Goal: Task Accomplishment & Management: Manage account settings

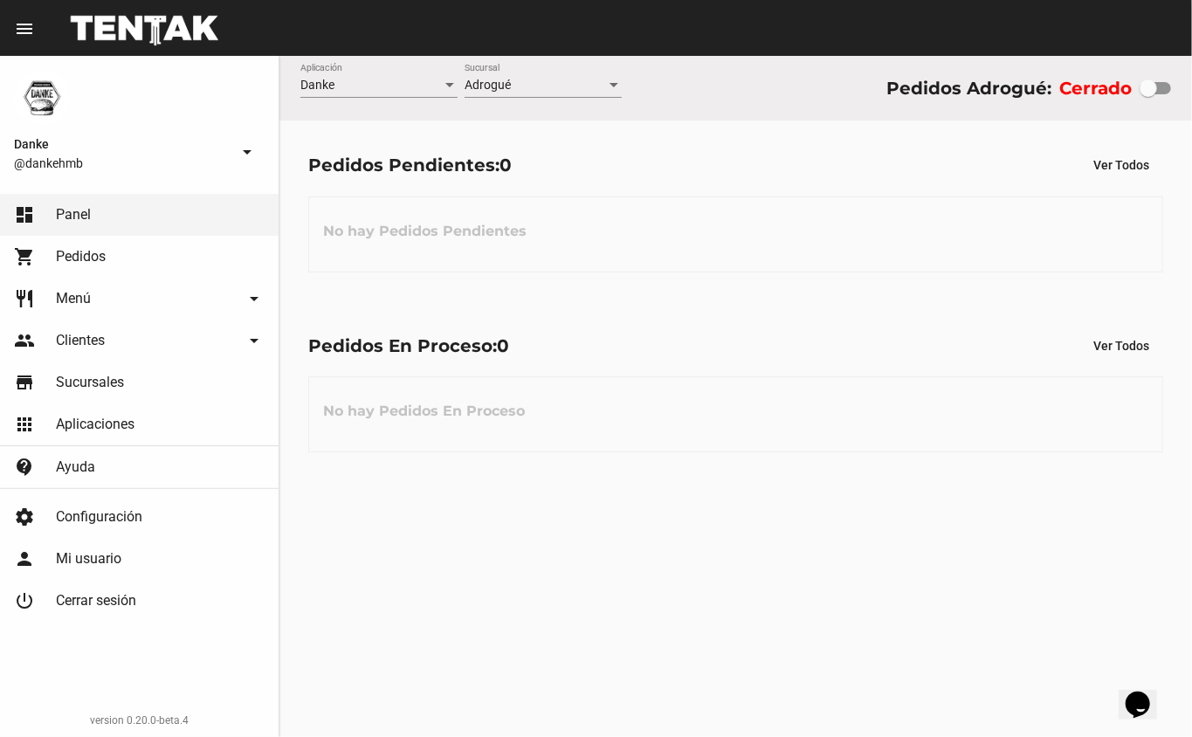
click at [1143, 81] on div at bounding box center [1148, 87] width 17 height 17
click at [1148, 94] on input "checkbox" at bounding box center [1148, 94] width 1 height 1
checkbox input "true"
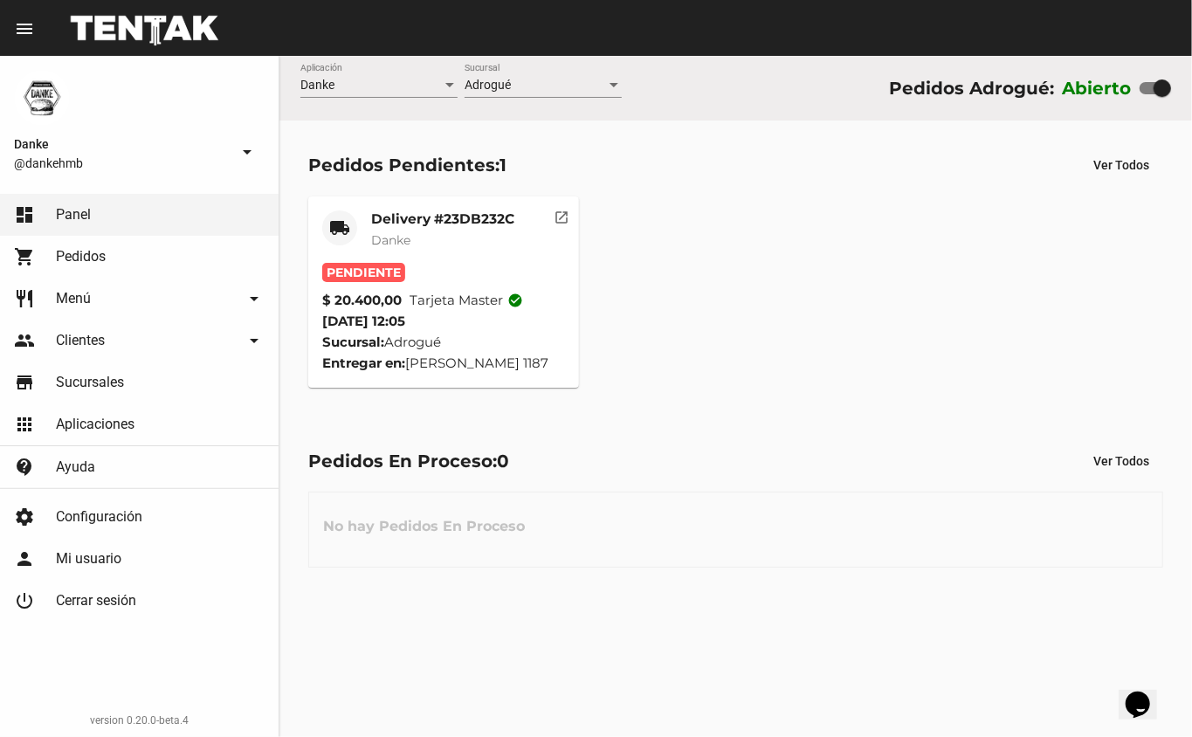
click at [369, 218] on mat-card-header "local_shipping Delivery #23DB232C Danke" at bounding box center [444, 237] width 244 height 52
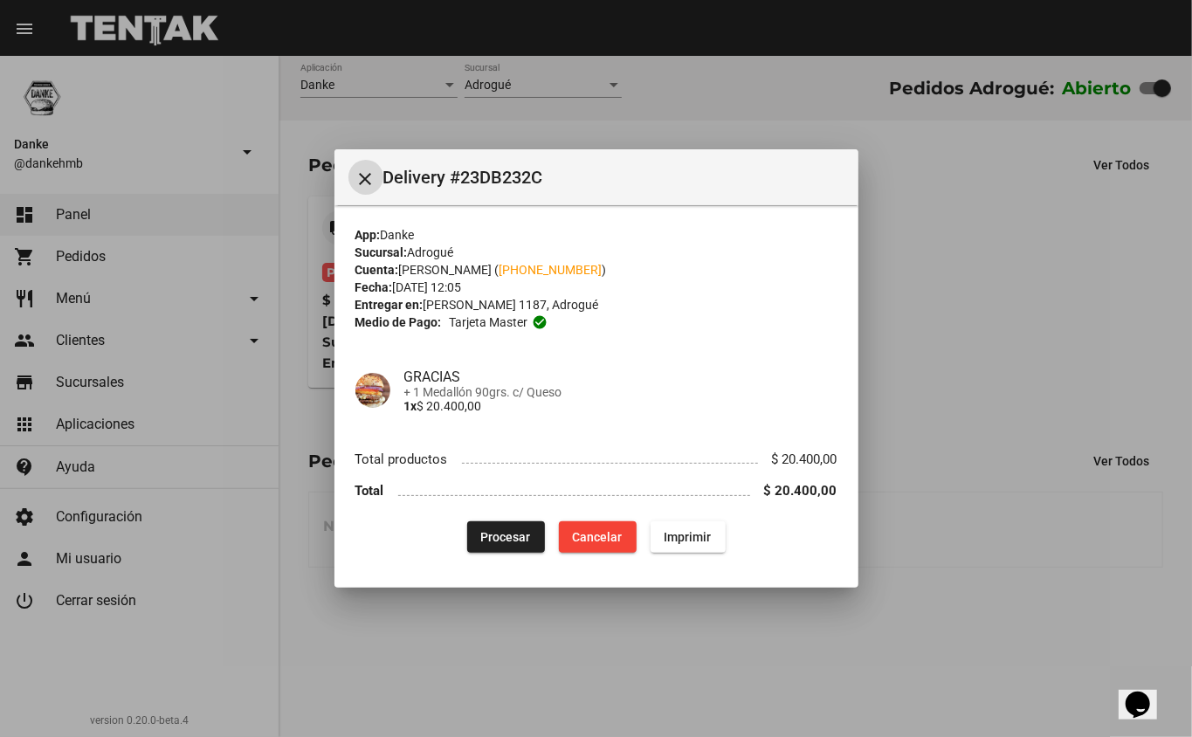
click at [482, 536] on span "Procesar" at bounding box center [506, 537] width 50 height 14
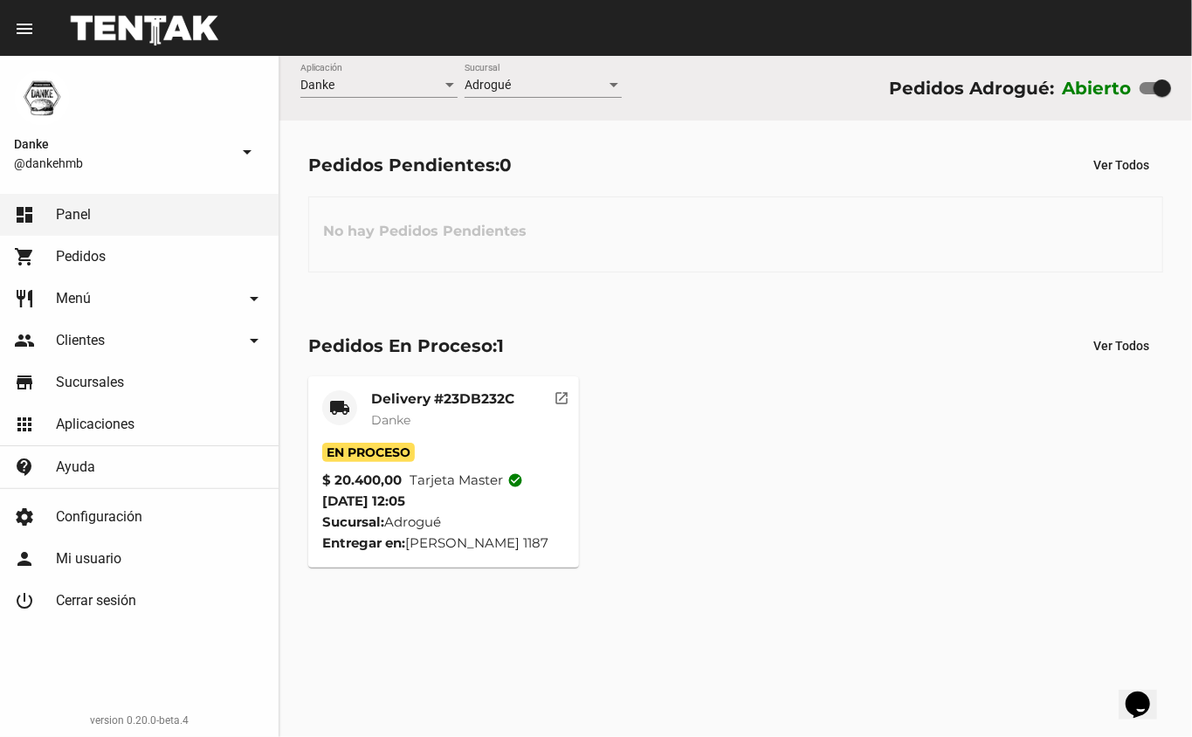
click at [420, 417] on mat-card-subtitle "Danke" at bounding box center [442, 419] width 143 height 17
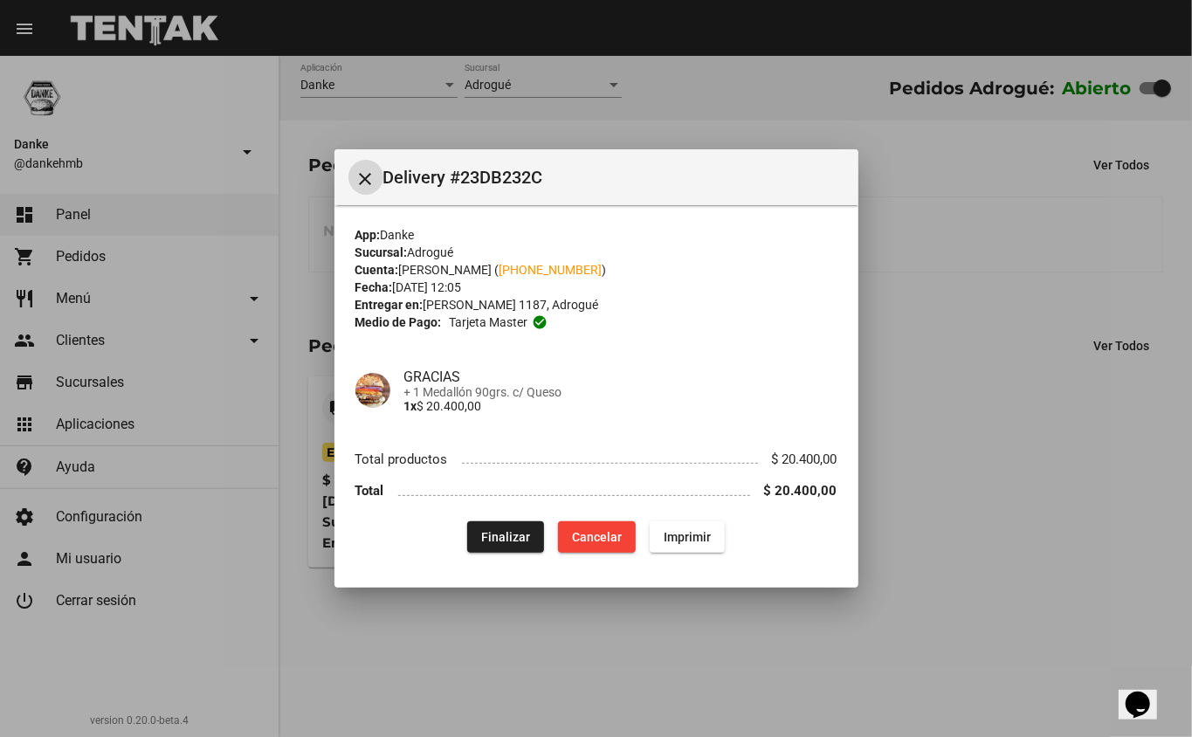
click at [816, 681] on div at bounding box center [596, 368] width 1192 height 737
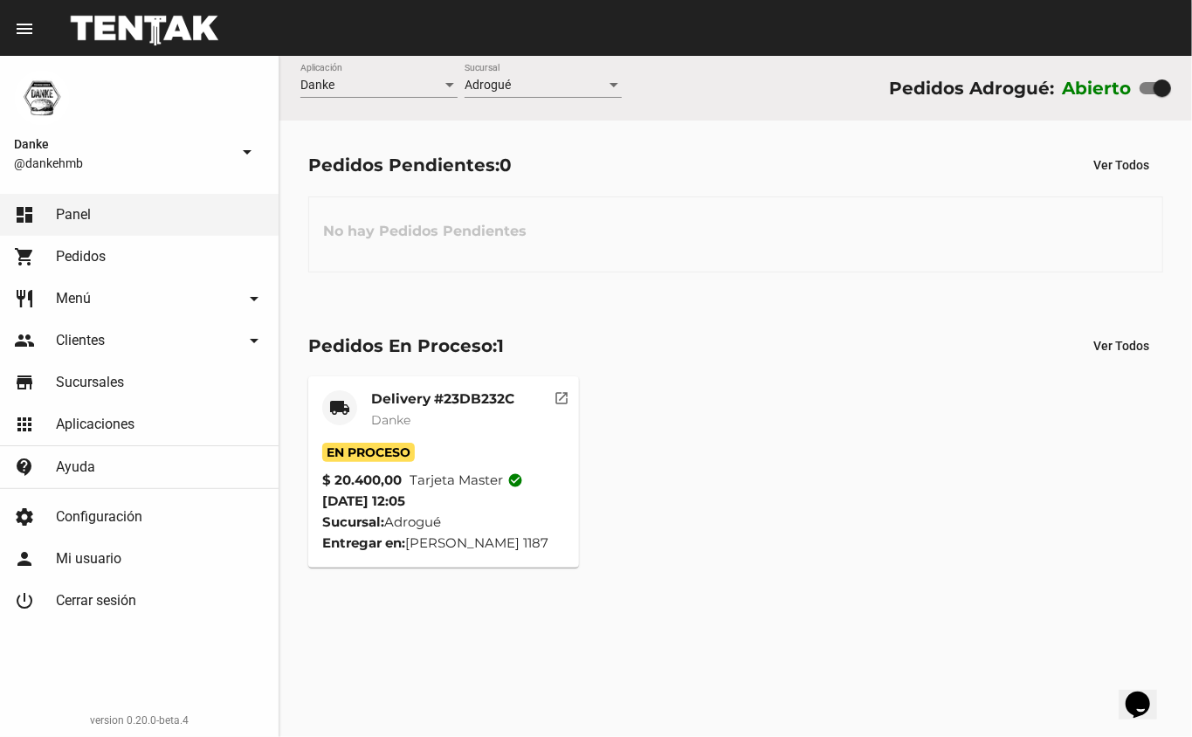
click at [375, 411] on mat-card-subtitle "Danke" at bounding box center [442, 419] width 143 height 17
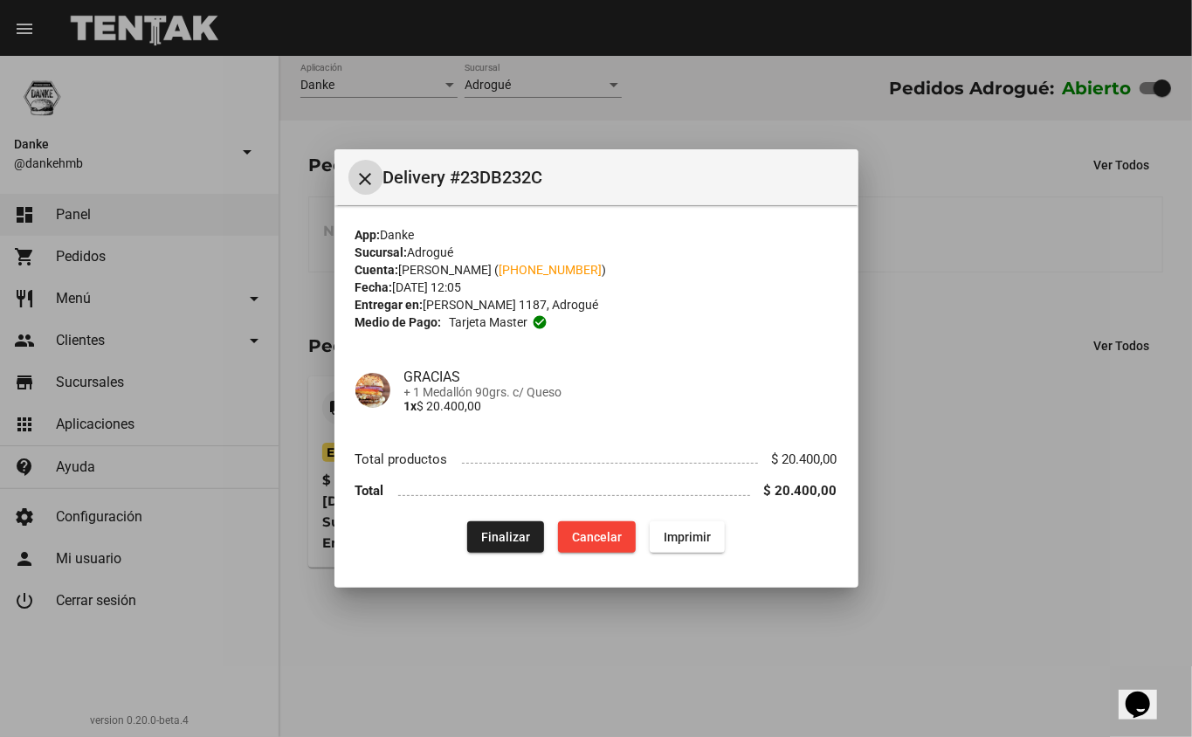
click at [501, 536] on span "Finalizar" at bounding box center [505, 537] width 49 height 14
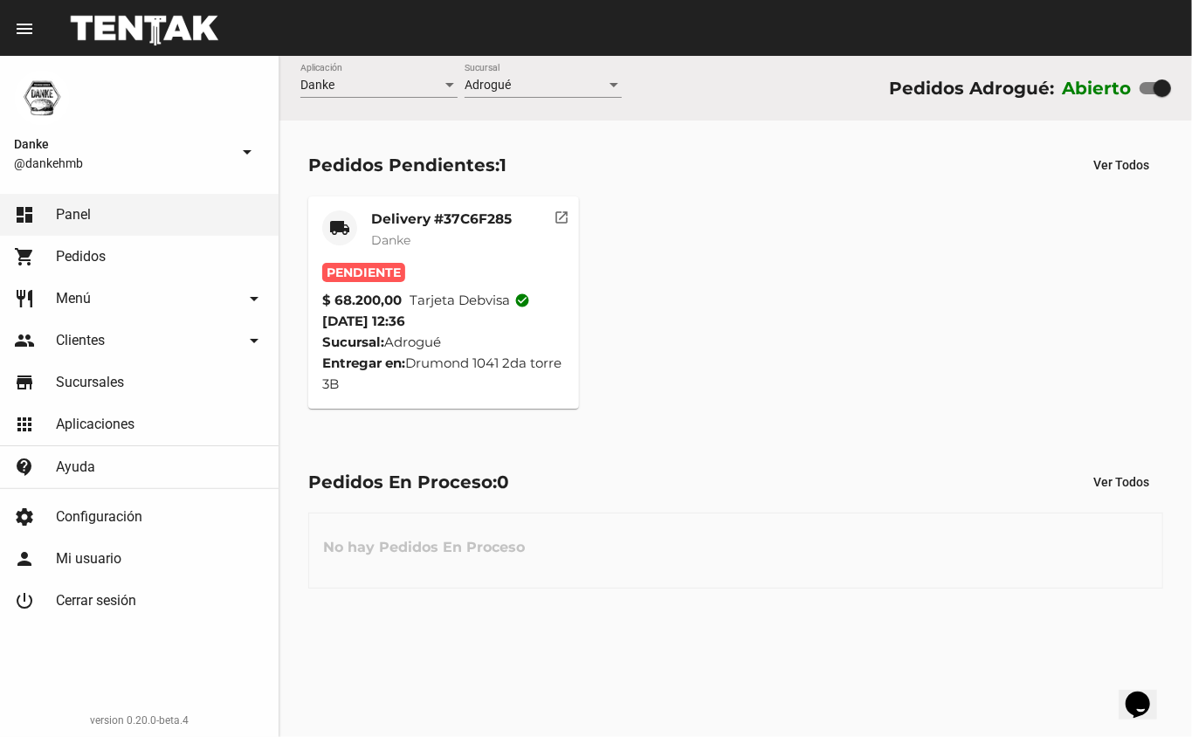
click at [414, 211] on mat-card-title "Delivery #37C6F285" at bounding box center [441, 219] width 141 height 17
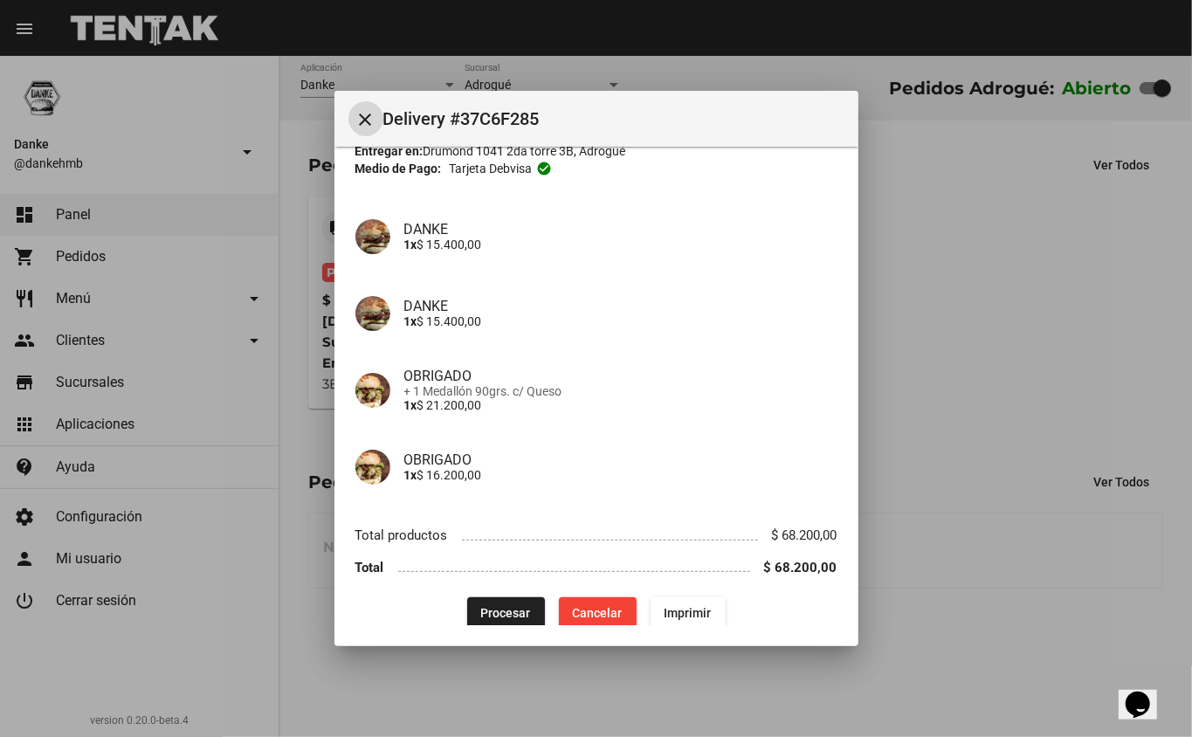
scroll to position [113, 0]
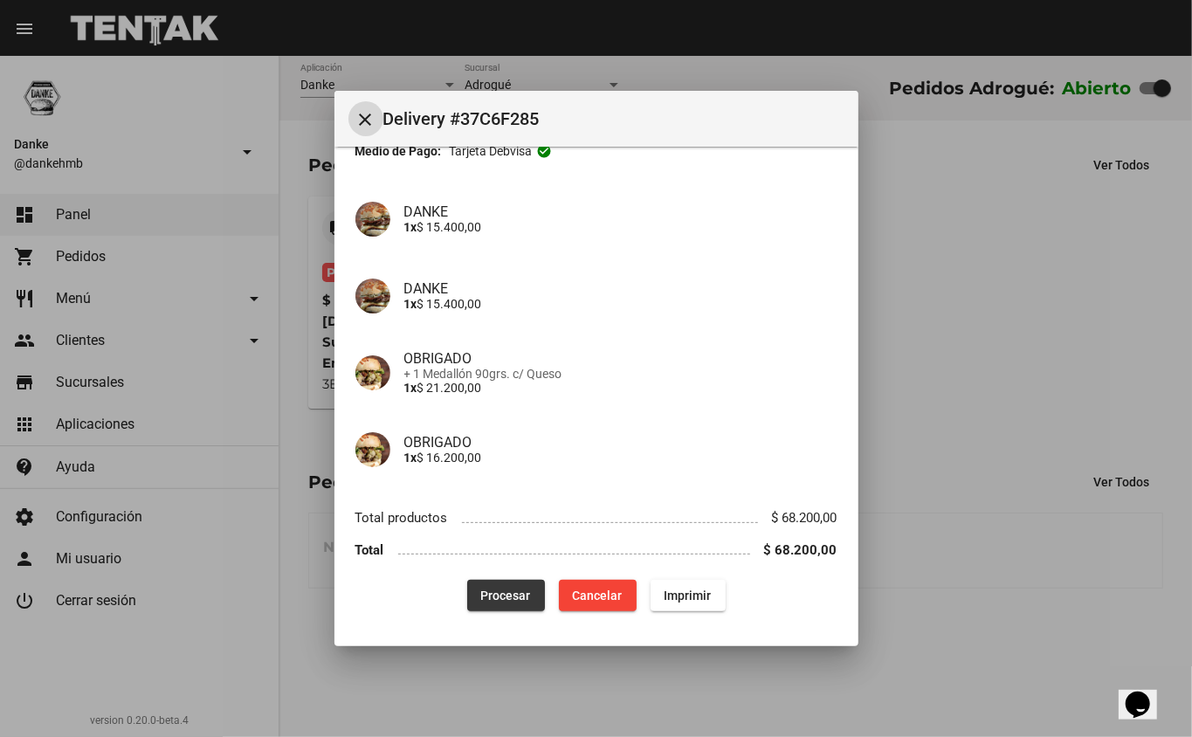
click at [477, 585] on button "Procesar" at bounding box center [506, 595] width 78 height 31
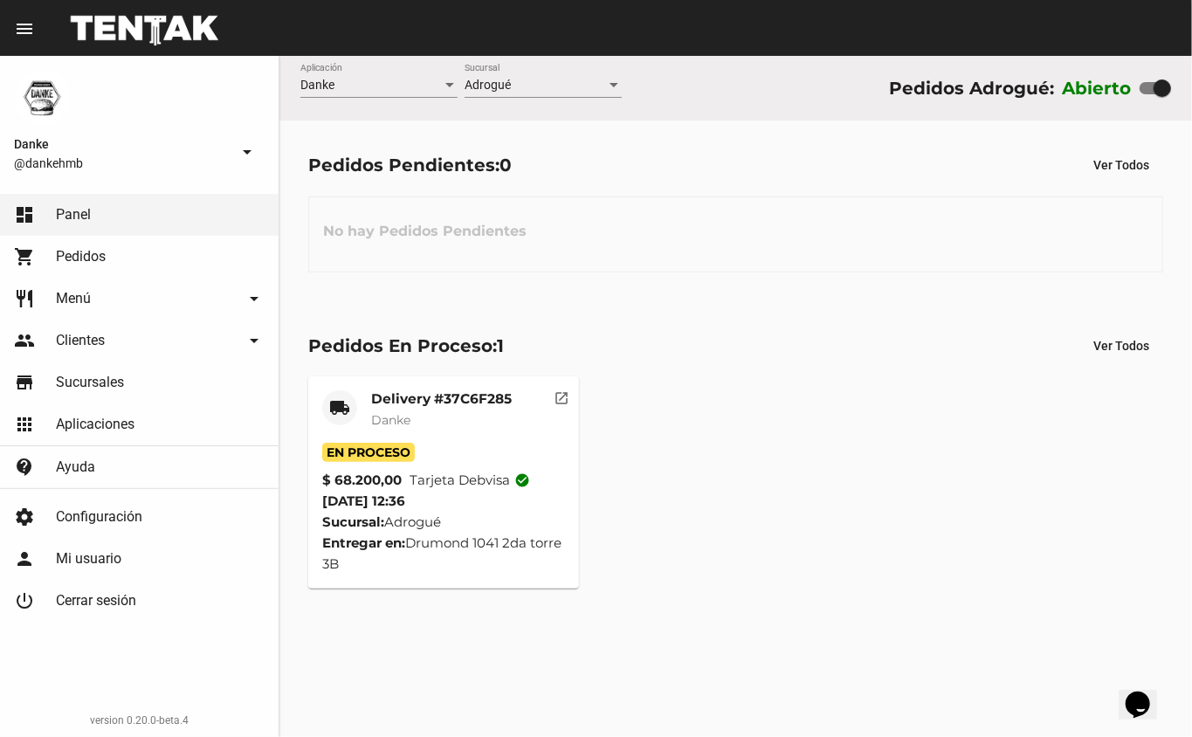
click at [407, 368] on div "Pedidos En Proceso: 1 Ver Todos local_shipping Delivery #37C6F285 Danke En Proc…" at bounding box center [736, 459] width 913 height 316
click at [440, 392] on mat-card-title "Delivery #37C6F285" at bounding box center [441, 398] width 141 height 17
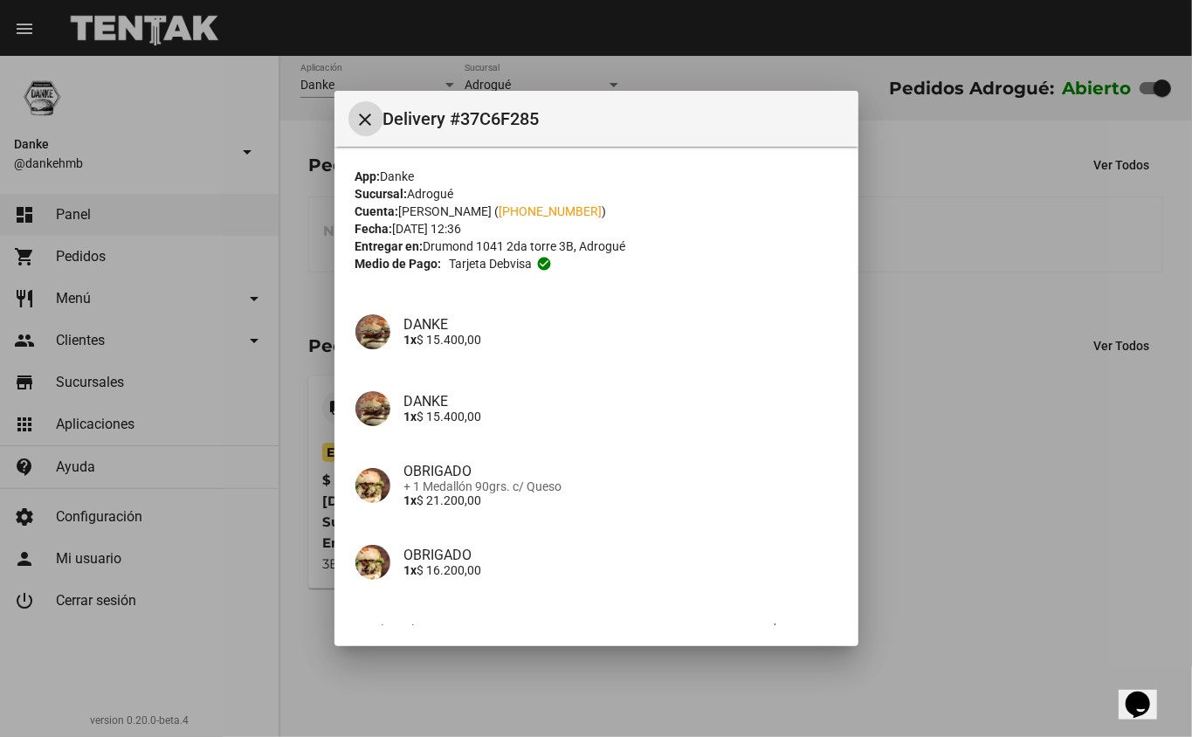
click at [982, 484] on div at bounding box center [596, 368] width 1192 height 737
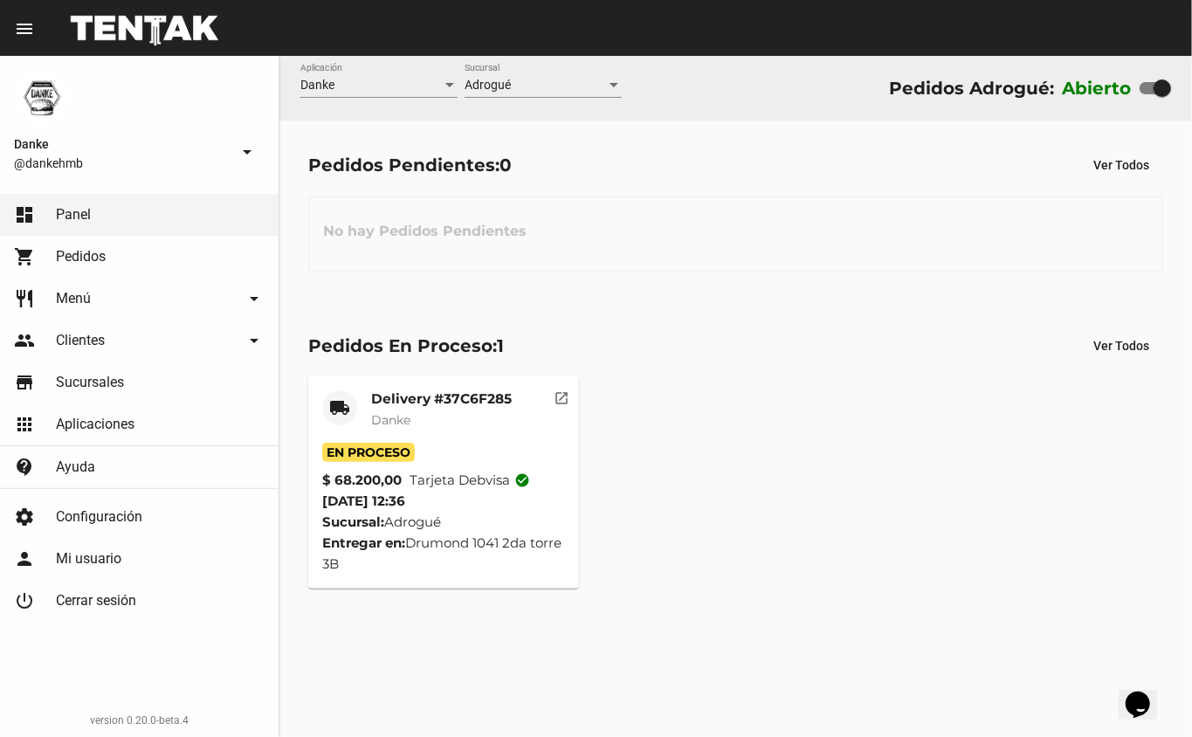
click at [406, 396] on mat-card-title "Delivery #37C6F285" at bounding box center [441, 398] width 141 height 17
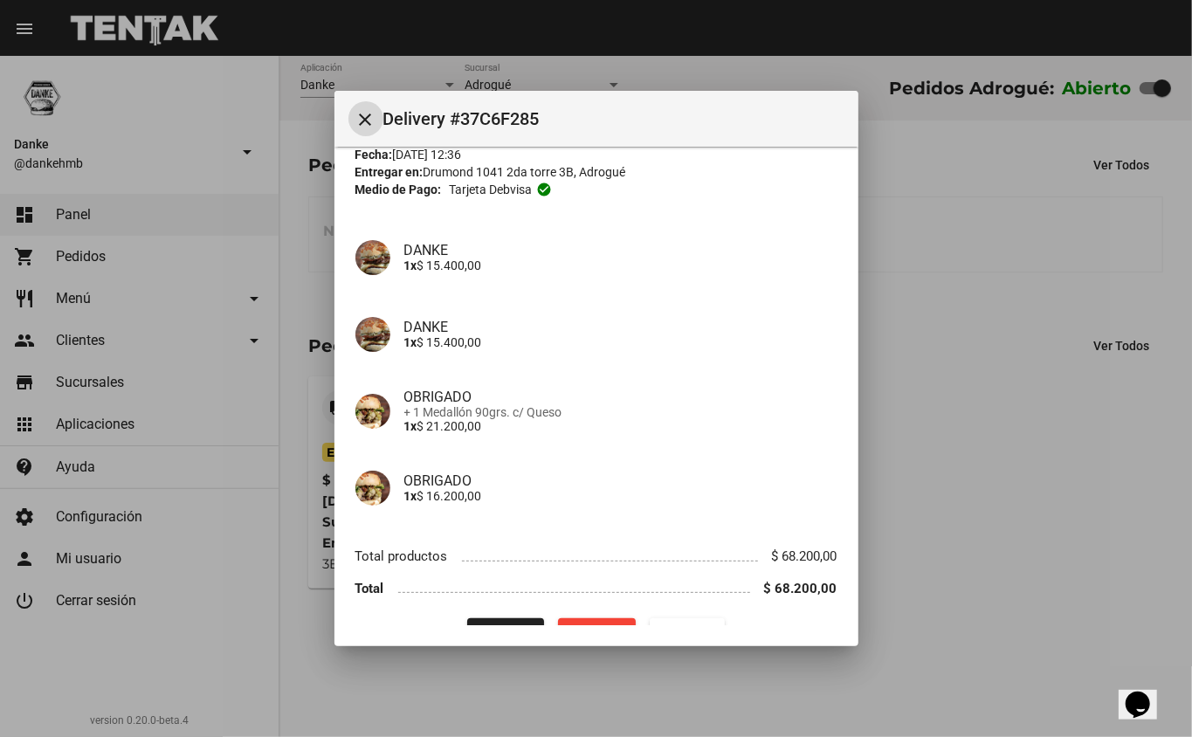
scroll to position [113, 0]
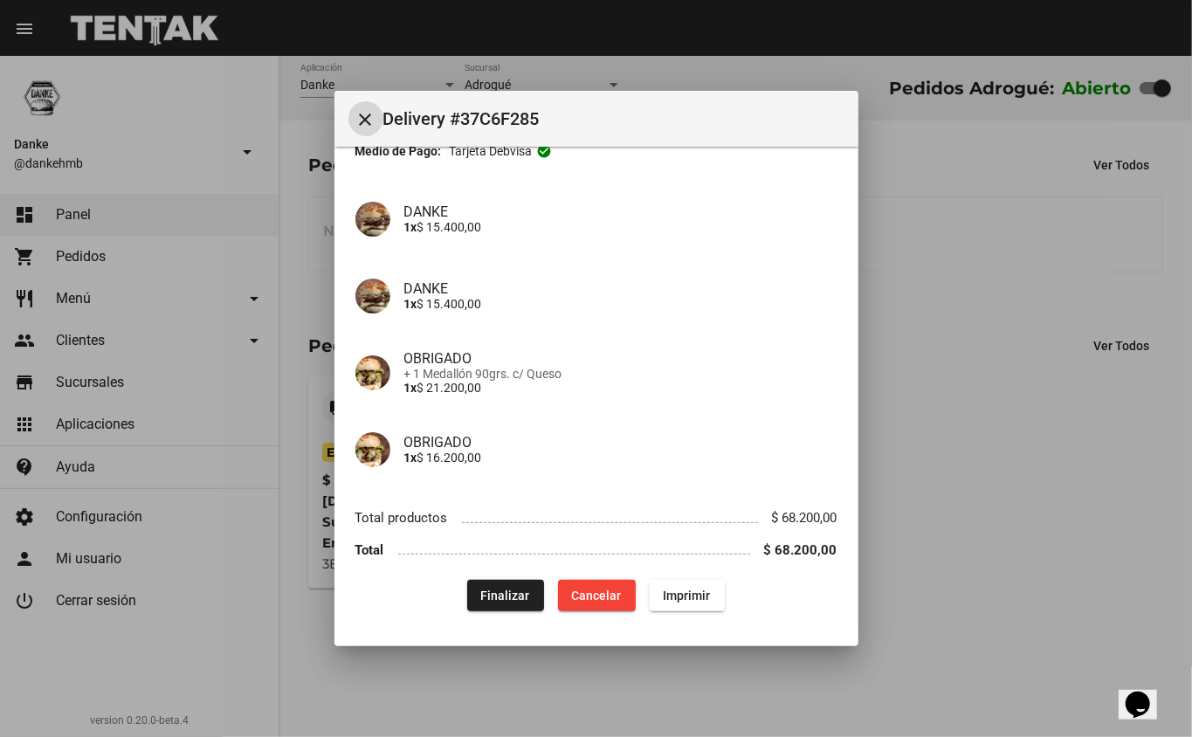
click at [489, 589] on span "Finalizar" at bounding box center [505, 596] width 49 height 14
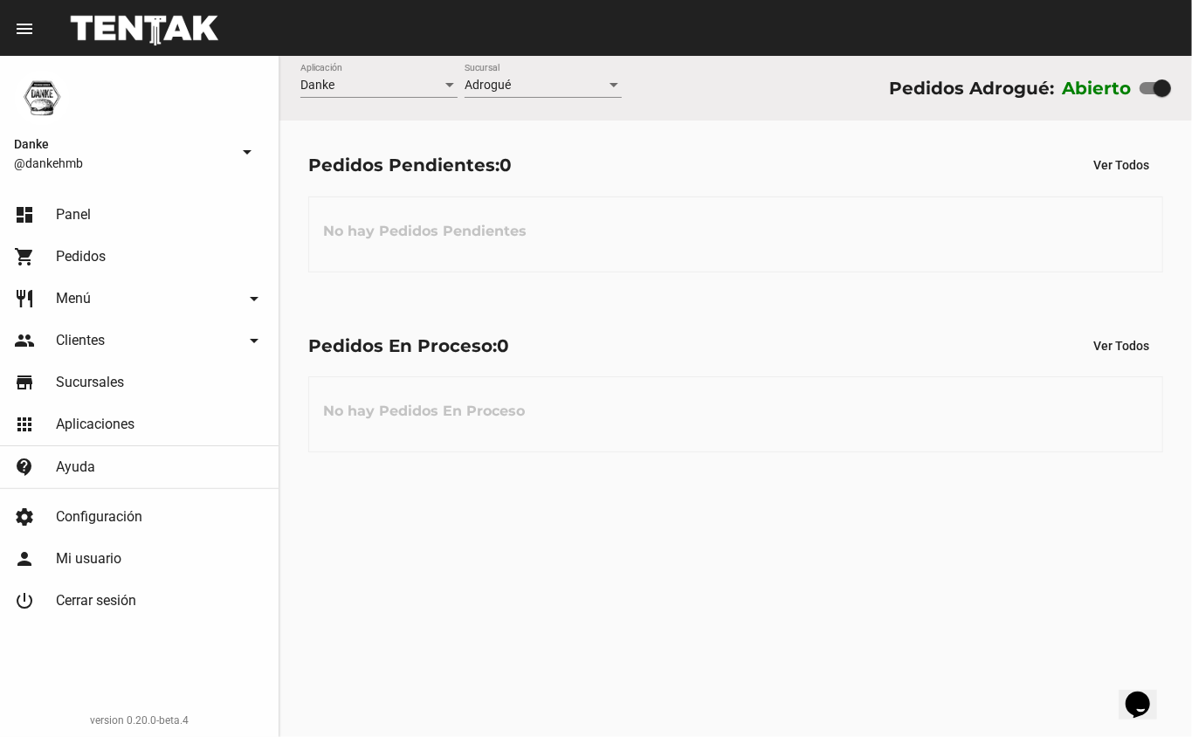
click at [739, 606] on div "Danke Aplicación Adrogué Sucursal Pedidos Adrogué: Abierto Pedidos Pendientes: …" at bounding box center [736, 396] width 913 height 681
click at [73, 238] on link "shopping_cart Pedidos" at bounding box center [139, 257] width 279 height 42
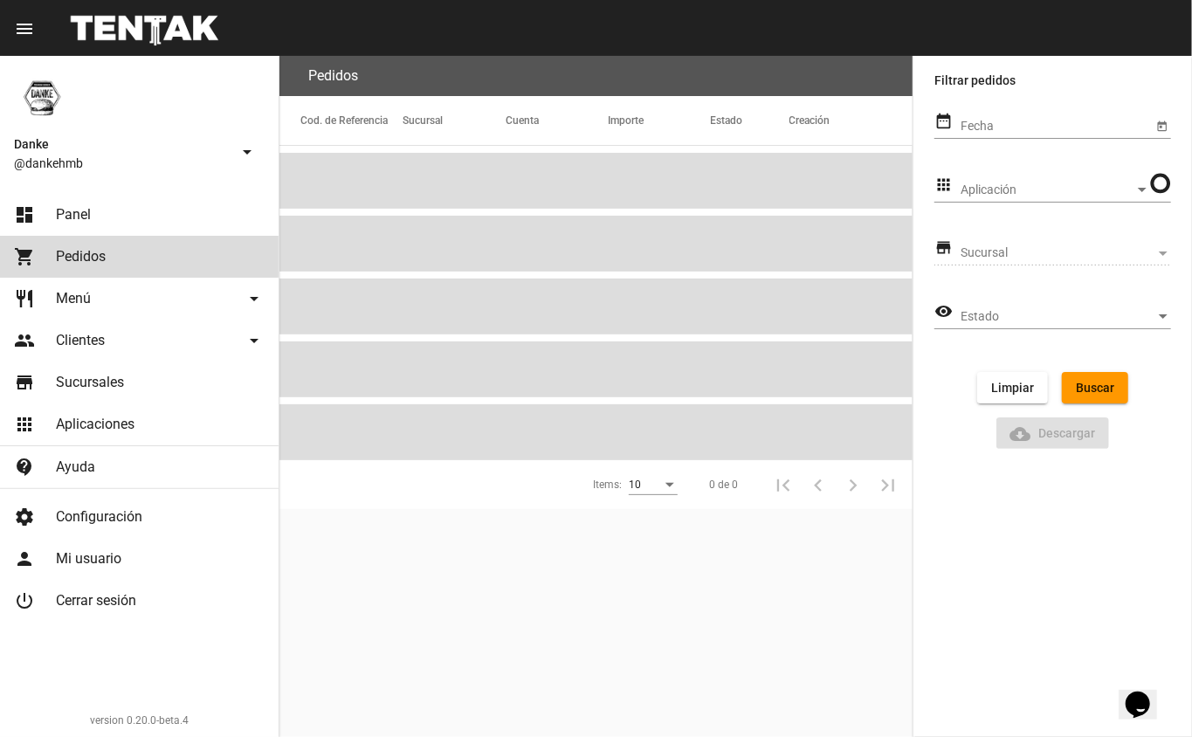
click at [54, 208] on link "dashboard Panel" at bounding box center [139, 215] width 279 height 42
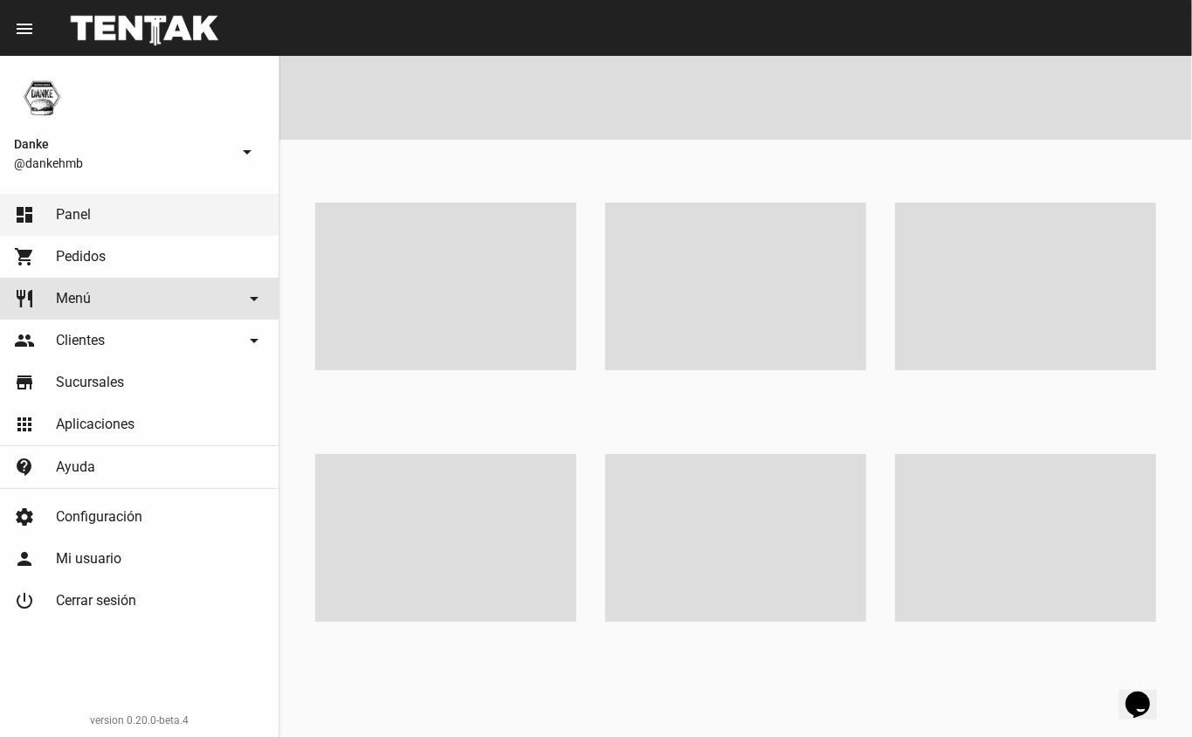
click at [73, 291] on span "Menú" at bounding box center [73, 298] width 35 height 17
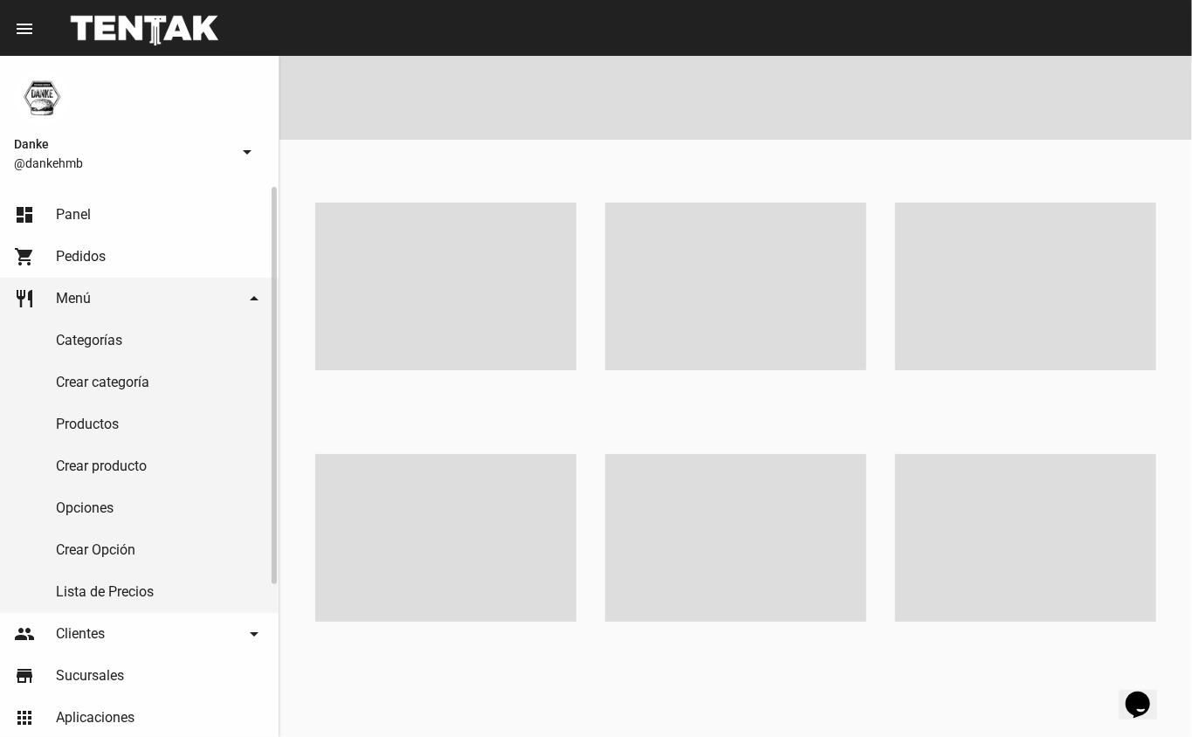
click at [85, 425] on link "Productos" at bounding box center [139, 425] width 279 height 42
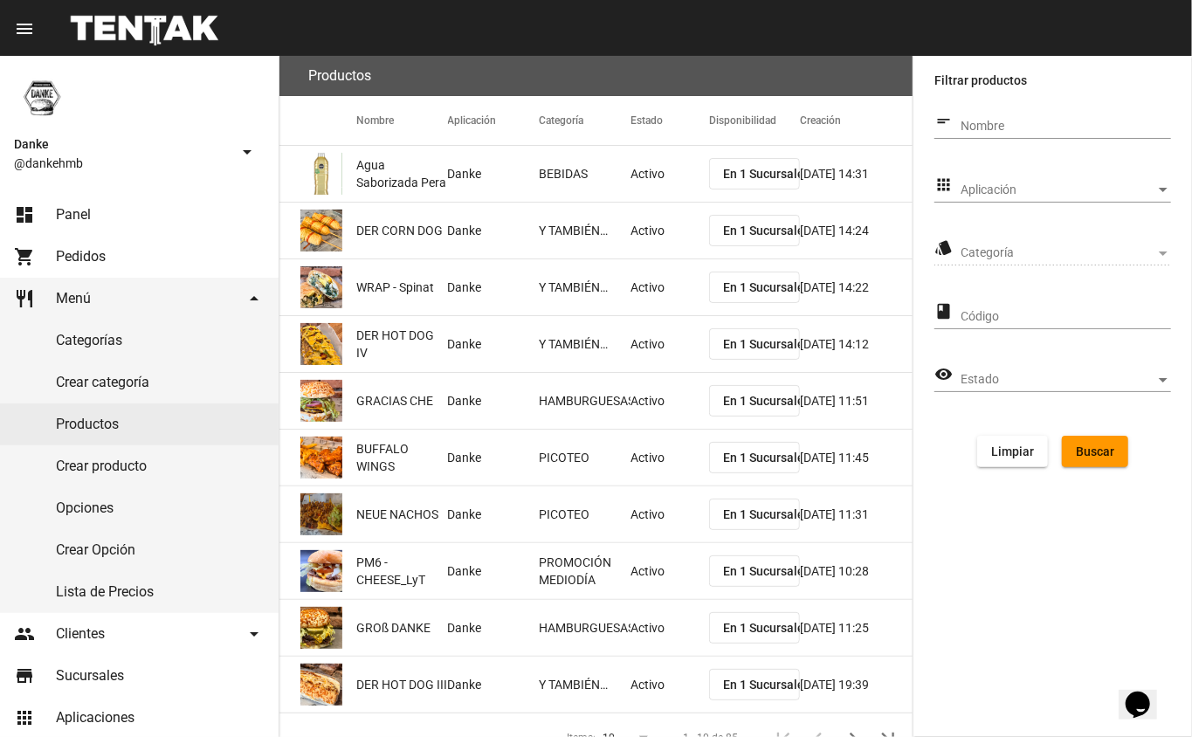
click at [998, 187] on span "Aplicación" at bounding box center [1058, 190] width 195 height 14
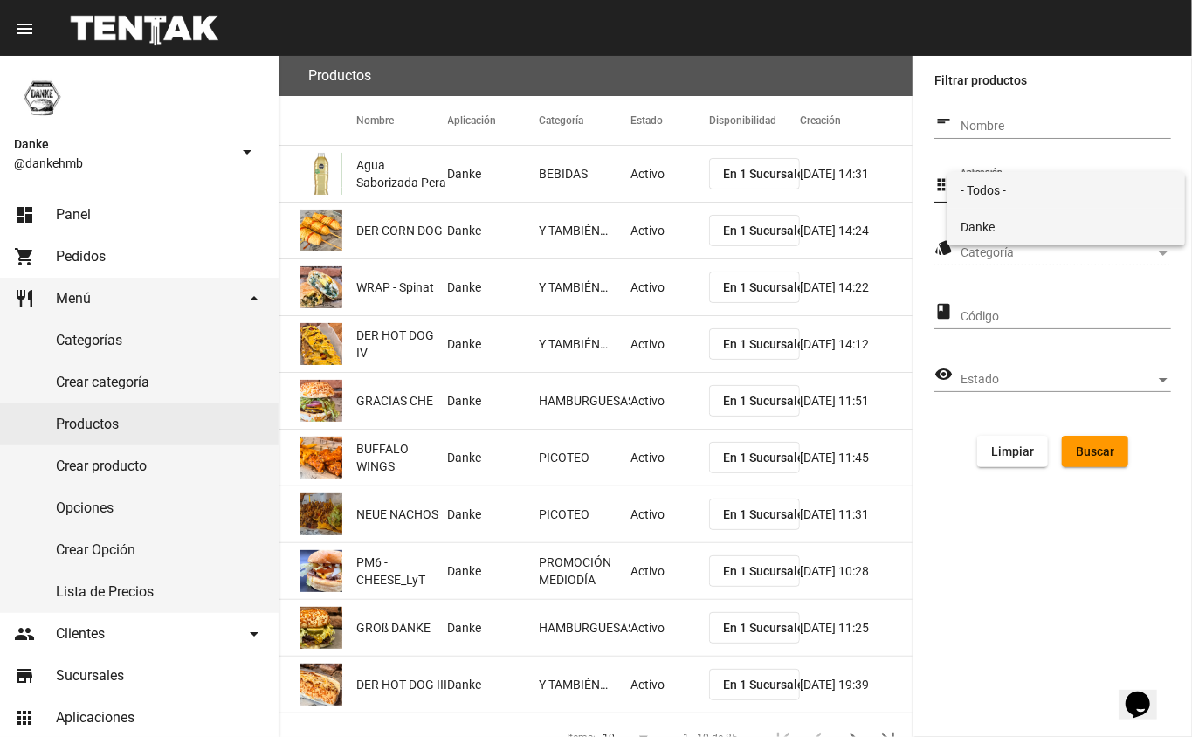
click at [975, 224] on span "Danke" at bounding box center [1067, 227] width 211 height 37
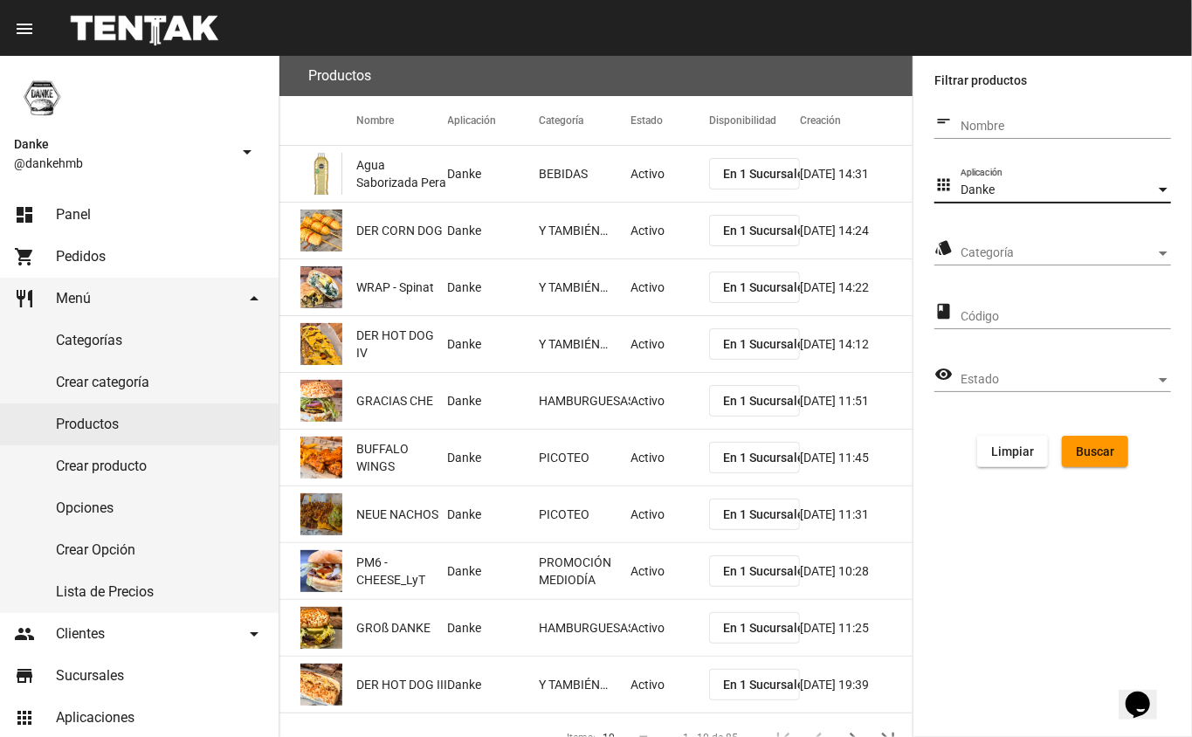
click at [978, 249] on span "Categoría" at bounding box center [1058, 253] width 195 height 14
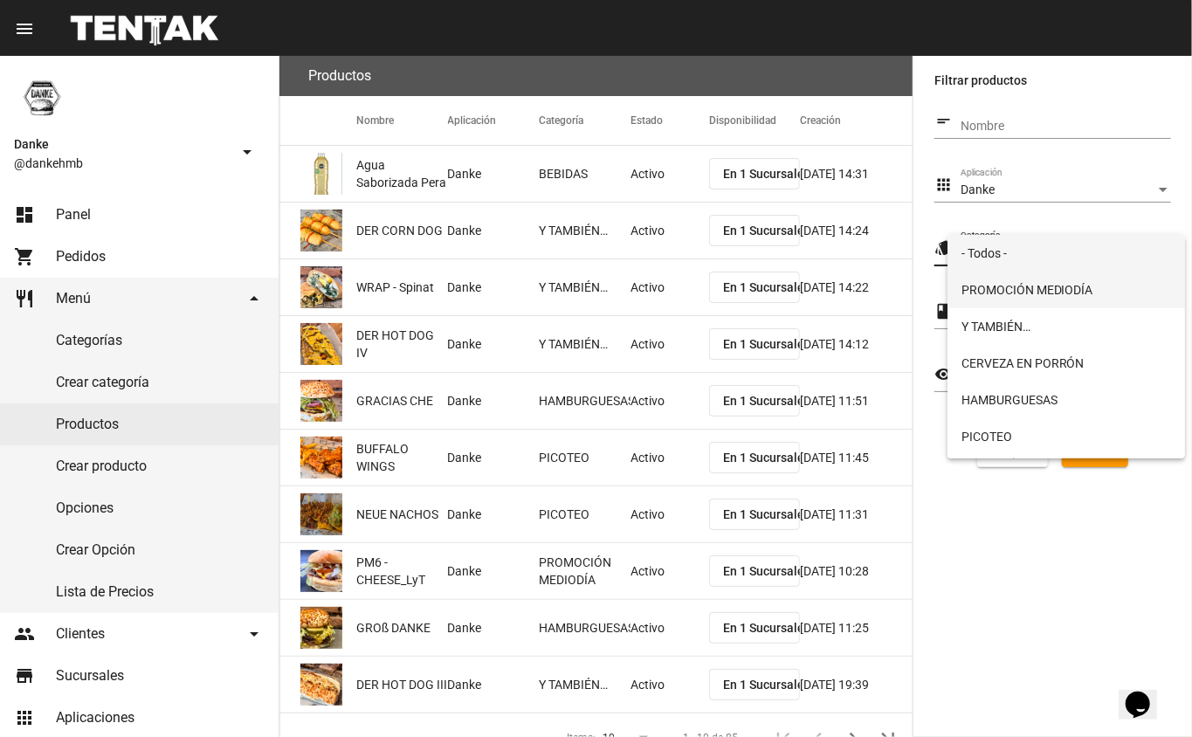
click at [986, 291] on span "PROMOCIÓN MEDIODÍA" at bounding box center [1067, 290] width 211 height 37
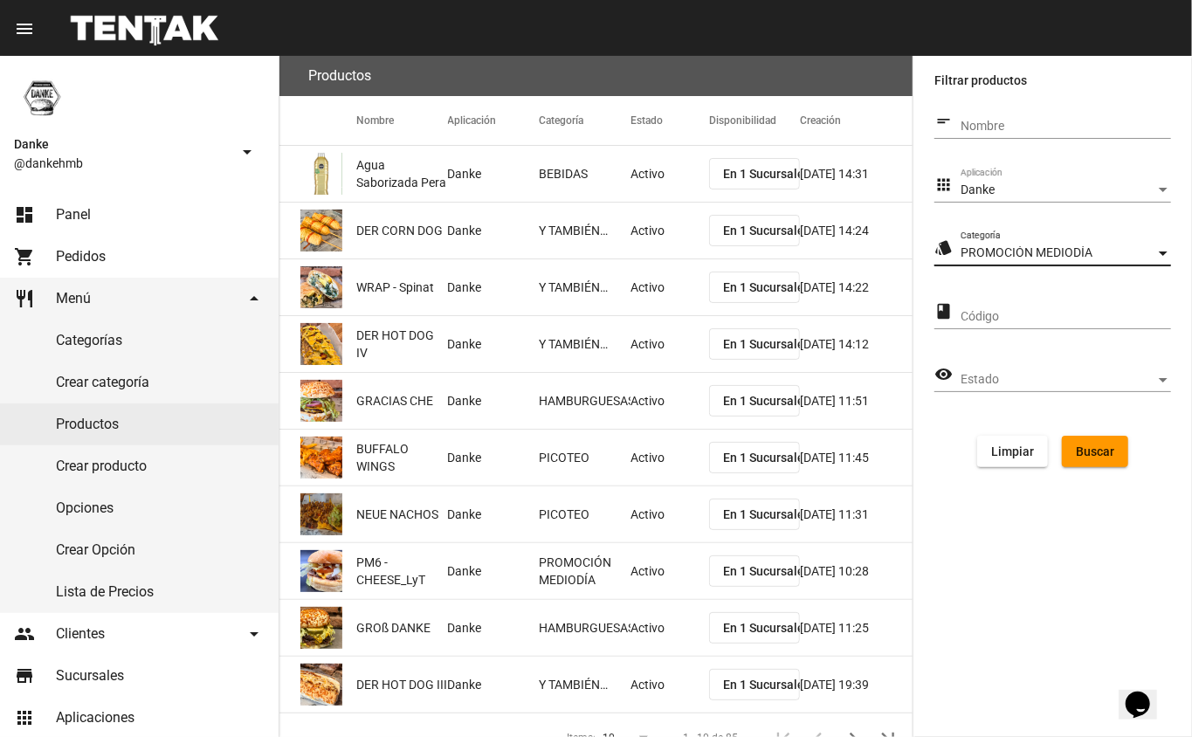
click at [1088, 447] on span "Buscar" at bounding box center [1095, 452] width 38 height 14
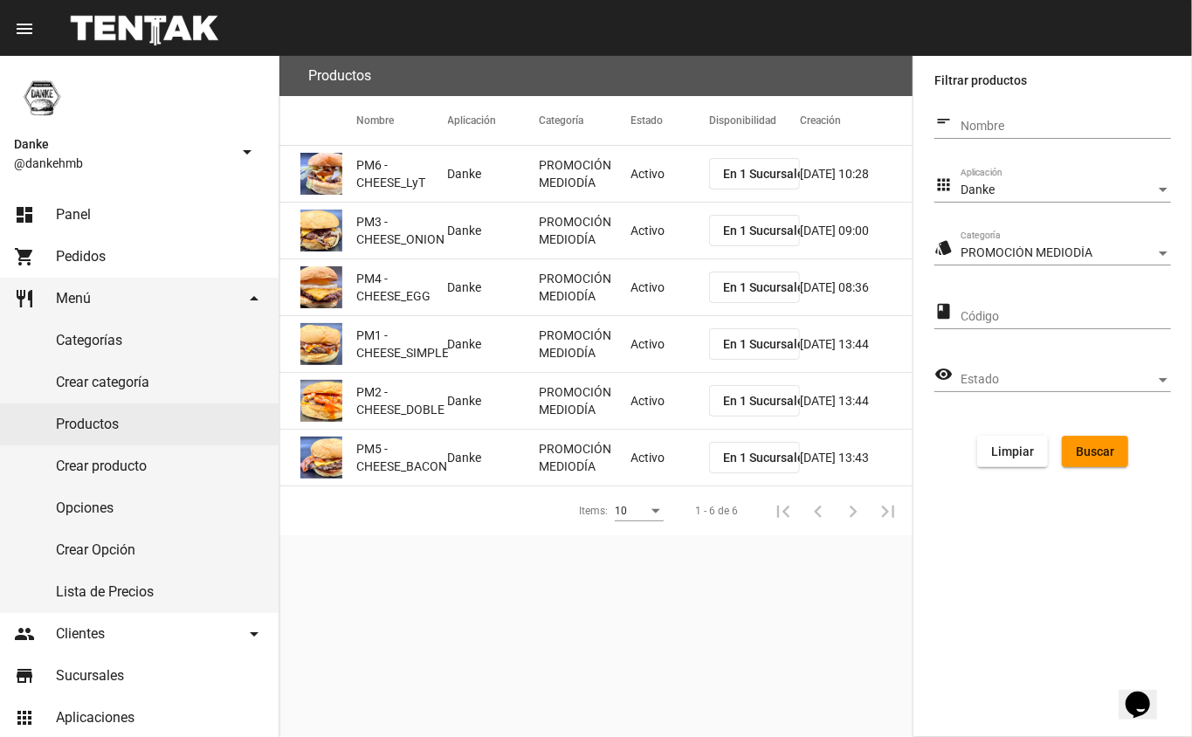
click at [641, 162] on mat-cell "Activo" at bounding box center [670, 174] width 79 height 56
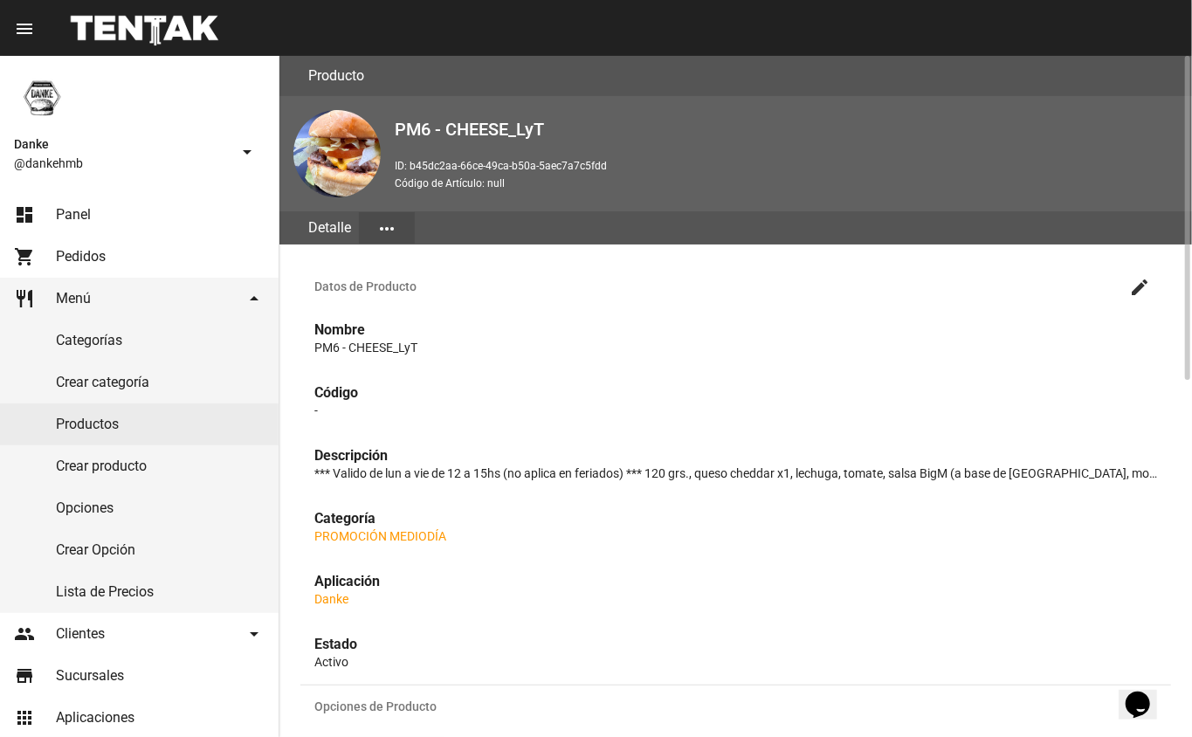
click at [1140, 283] on mat-icon "create" at bounding box center [1140, 287] width 21 height 21
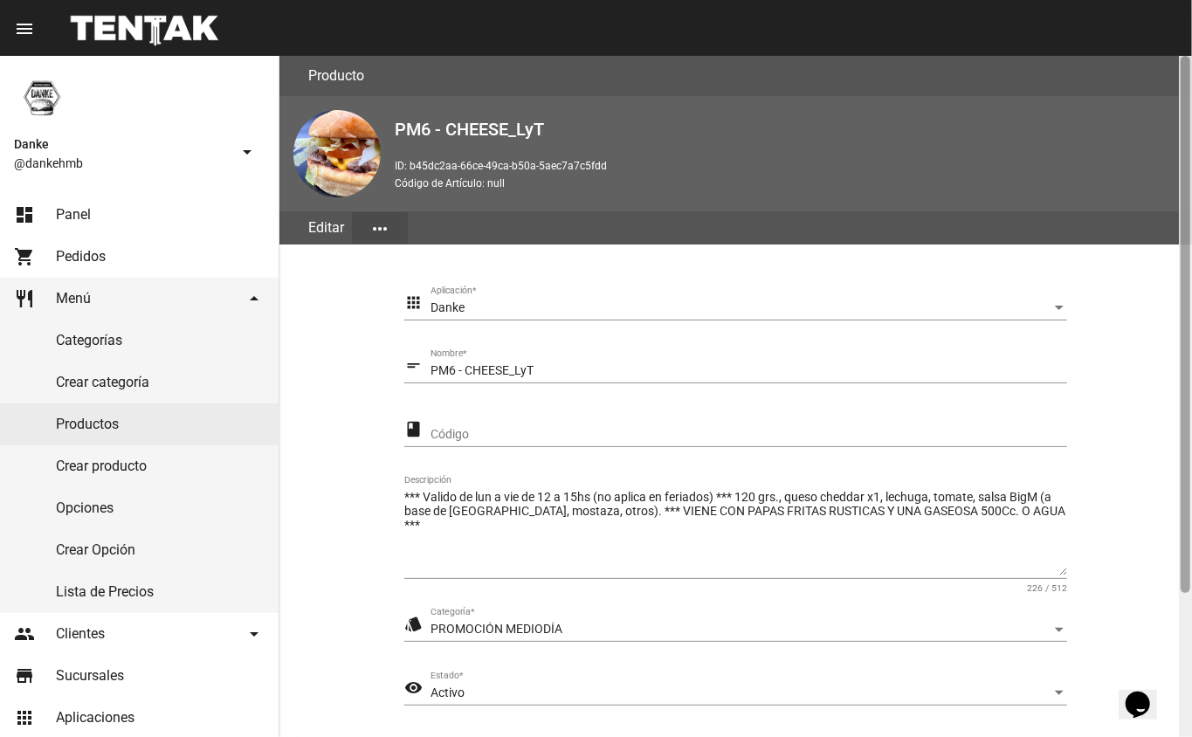
click at [1185, 591] on div at bounding box center [1186, 324] width 10 height 537
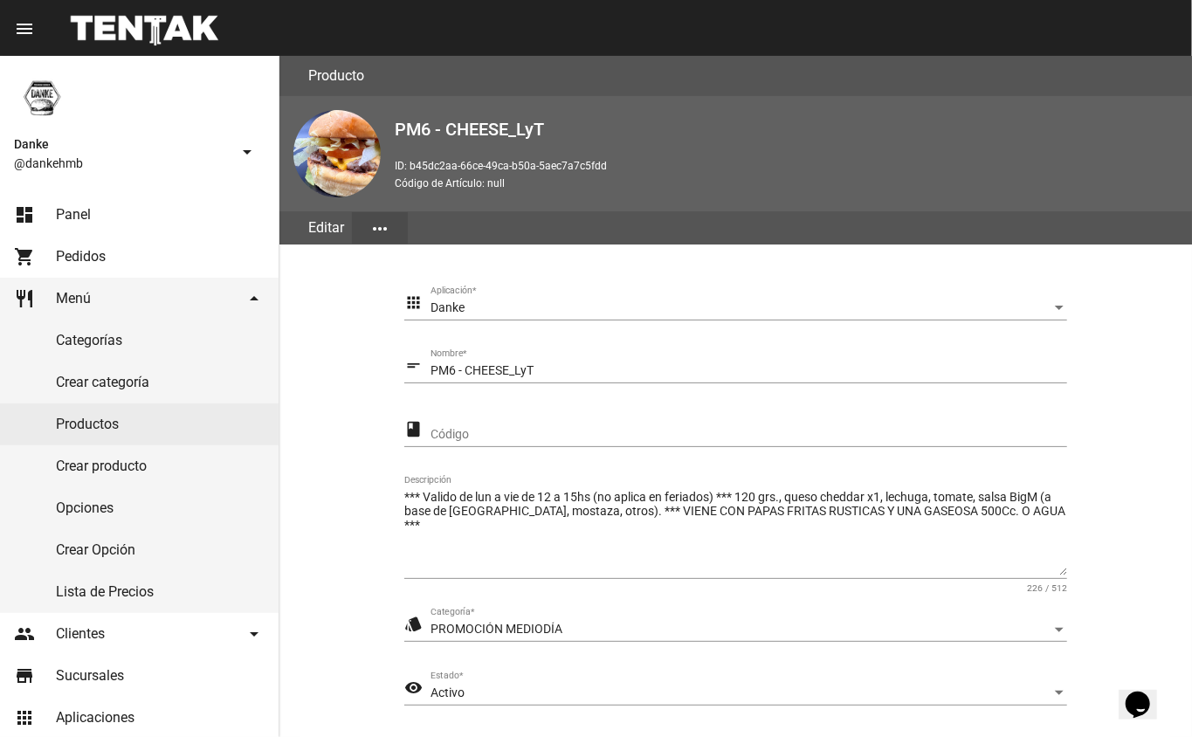
click at [524, 692] on div "Activo" at bounding box center [741, 694] width 621 height 14
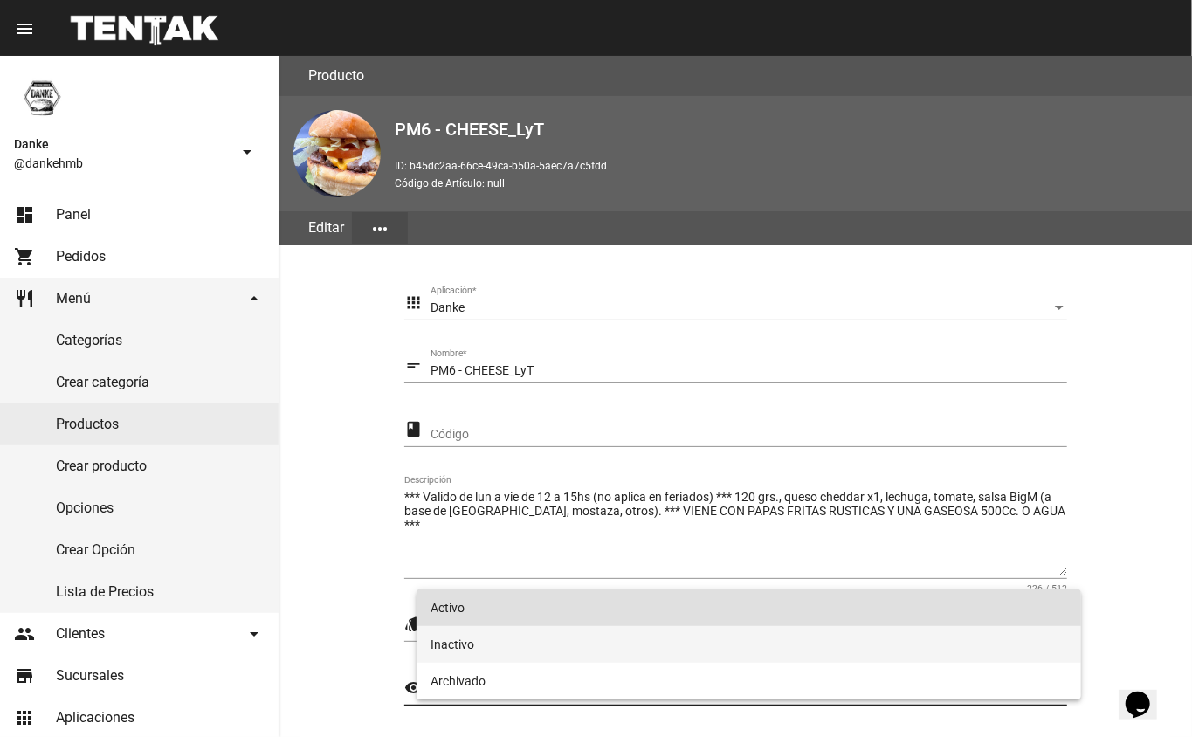
click at [549, 652] on span "Inactivo" at bounding box center [750, 644] width 638 height 37
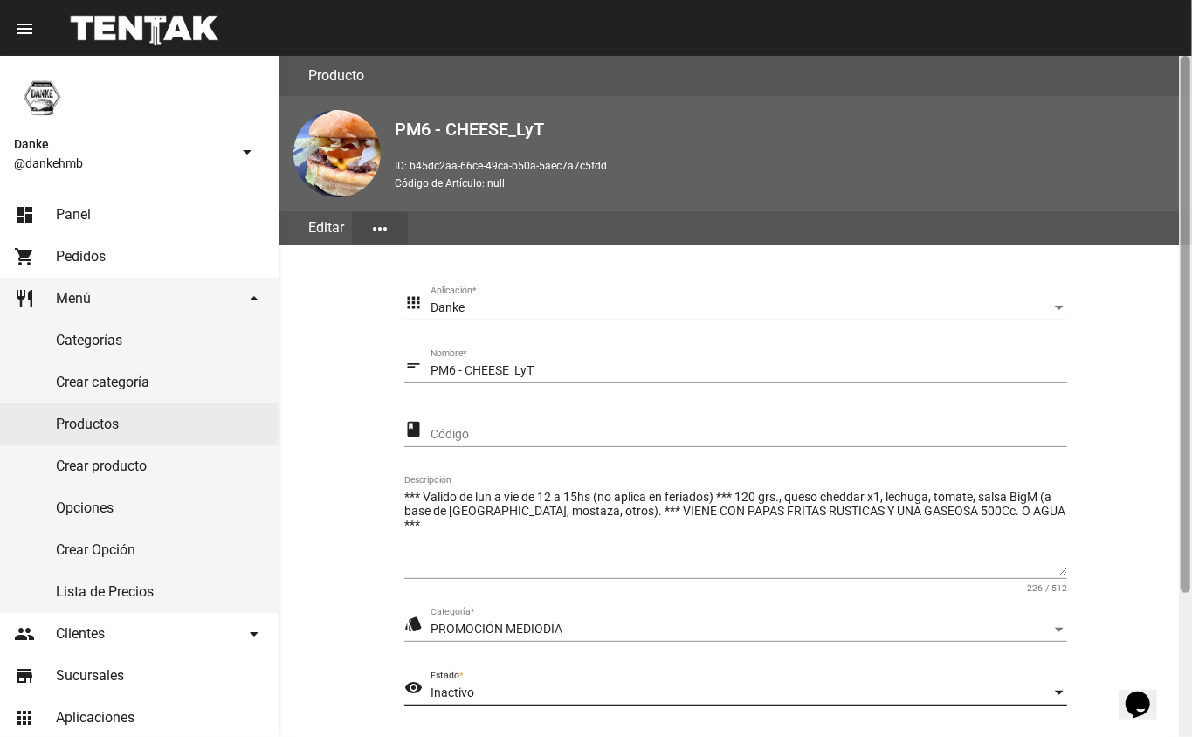
click at [1185, 640] on div at bounding box center [1185, 396] width 13 height 681
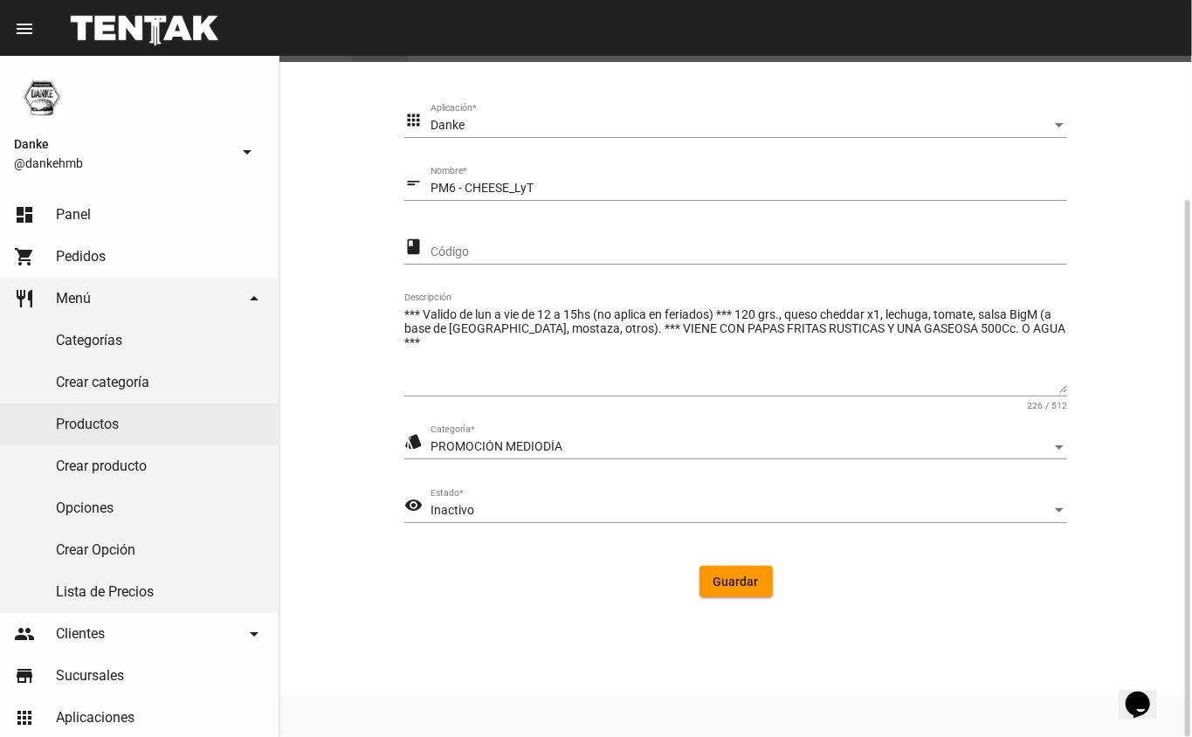
click at [723, 570] on button "Guardar" at bounding box center [736, 581] width 73 height 31
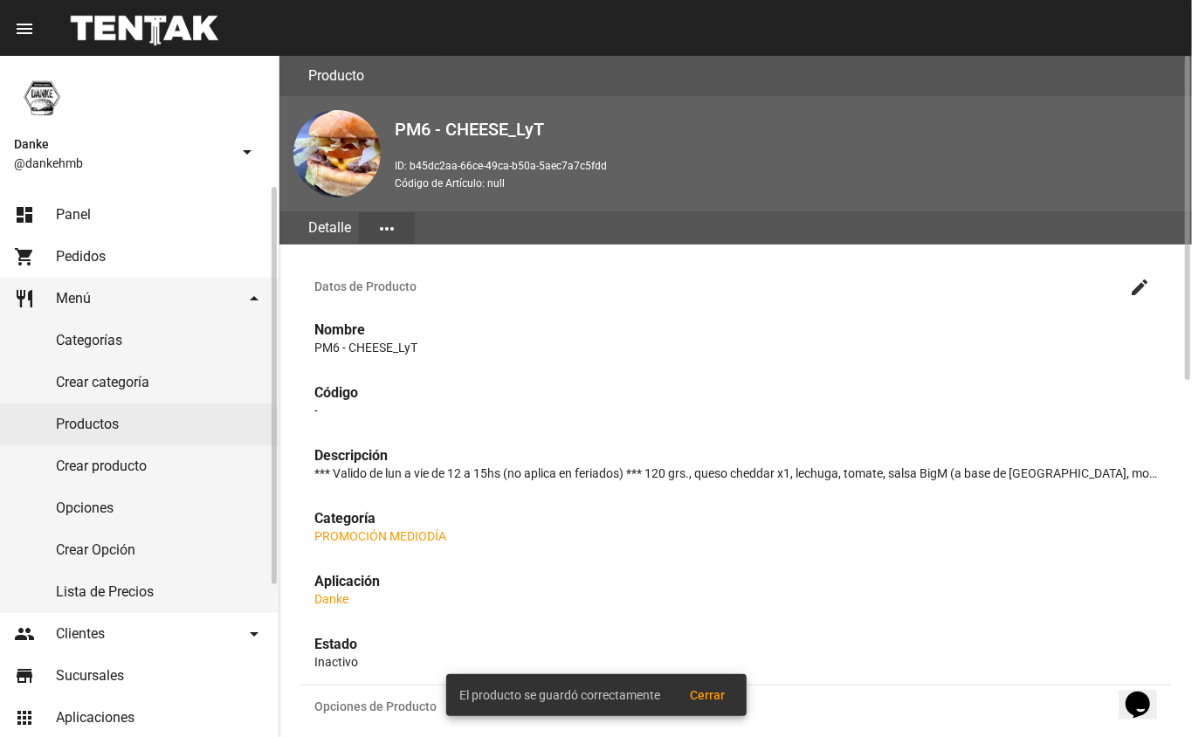
click at [113, 430] on link "Productos" at bounding box center [139, 425] width 279 height 42
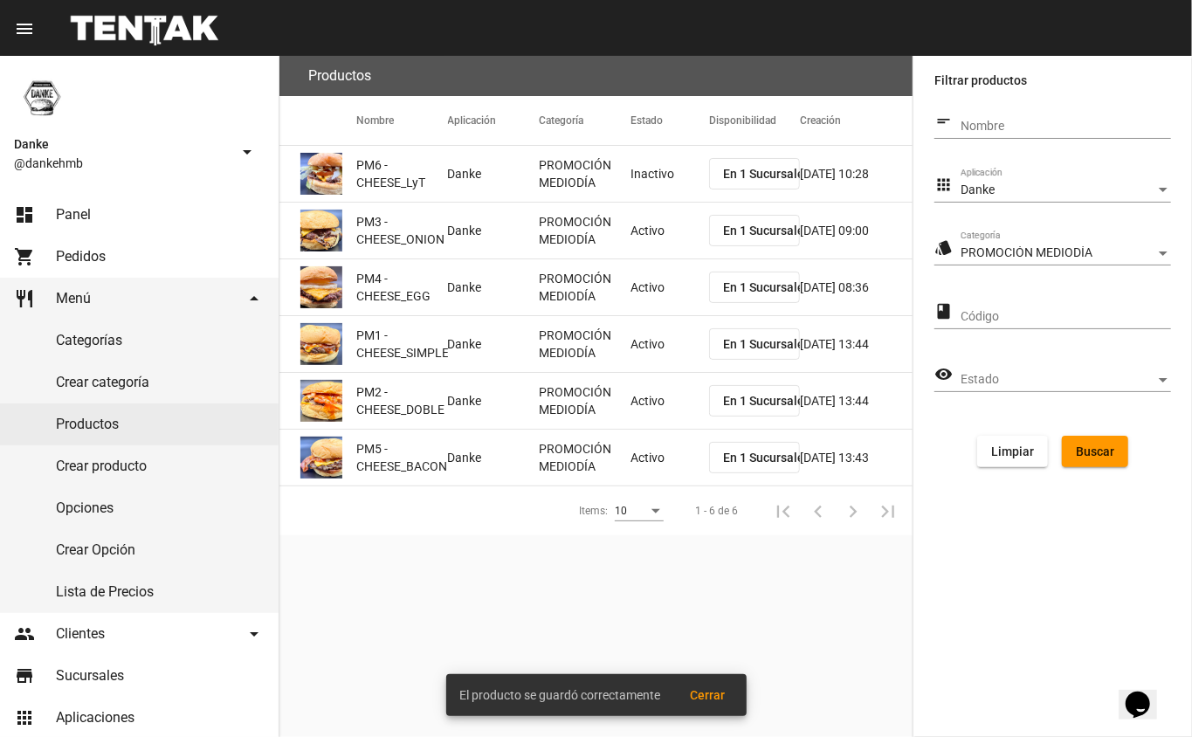
click at [660, 222] on mat-cell "Activo" at bounding box center [670, 231] width 79 height 56
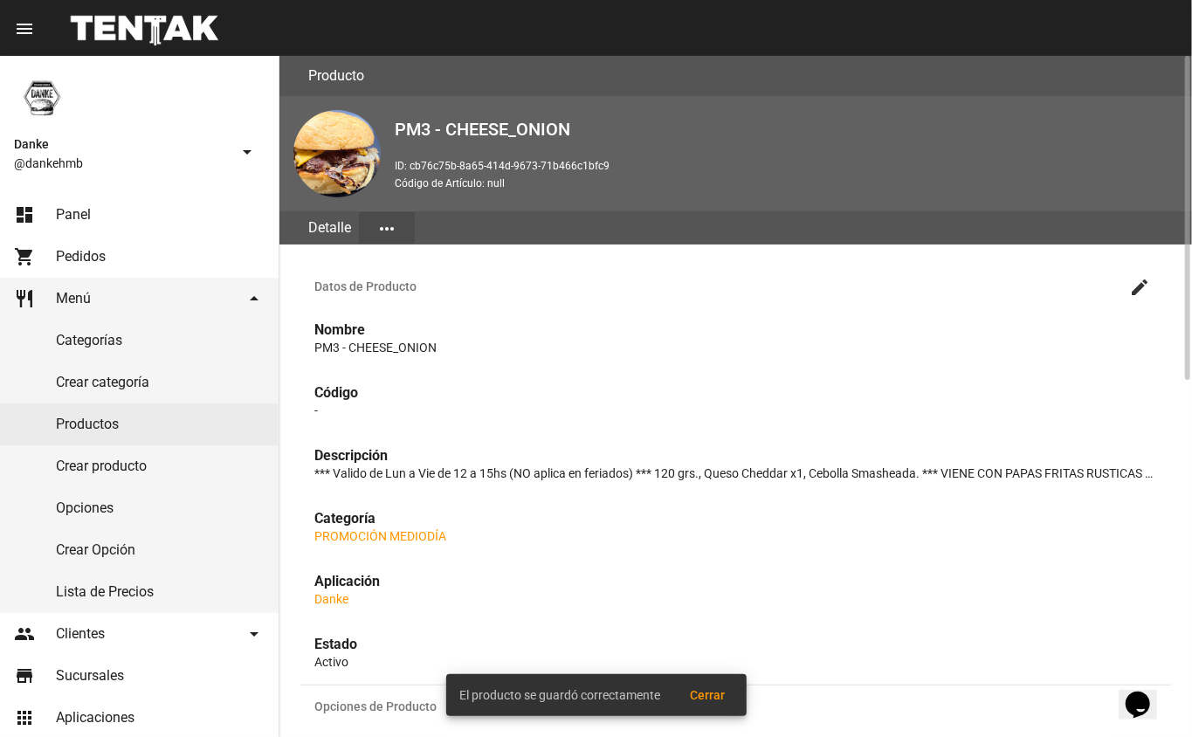
click at [1143, 285] on mat-icon "create" at bounding box center [1140, 287] width 21 height 21
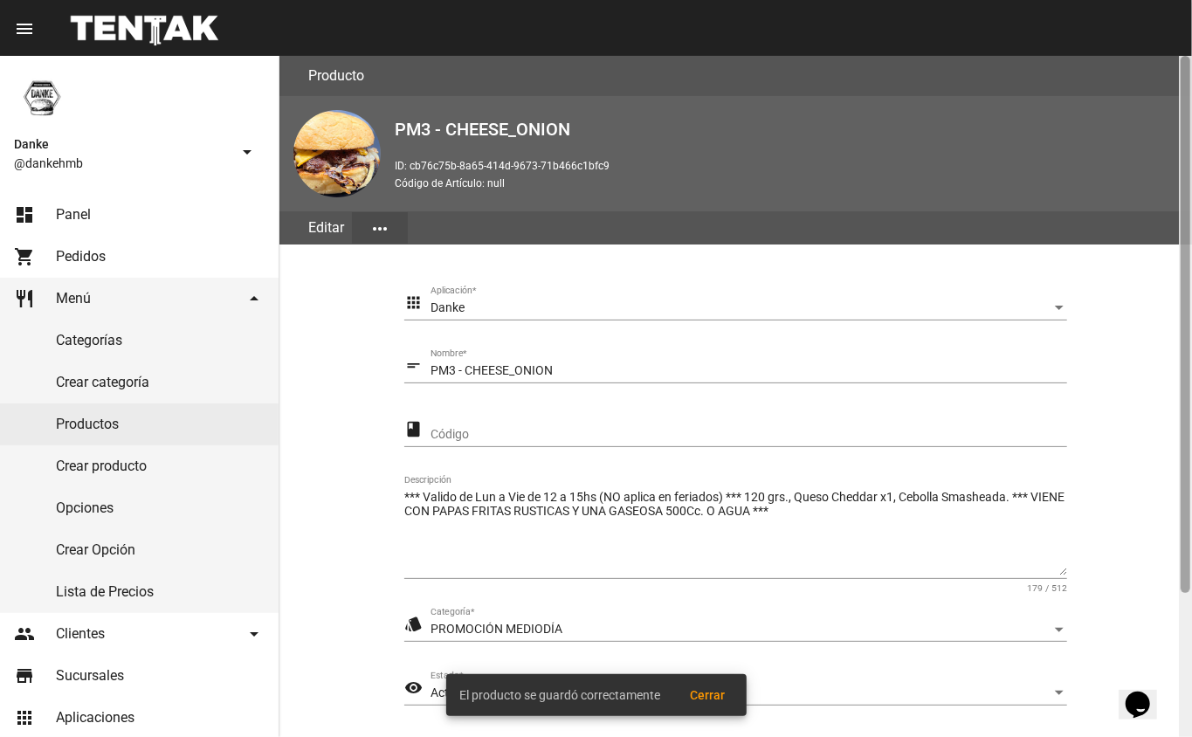
click at [1181, 629] on div at bounding box center [1185, 396] width 13 height 681
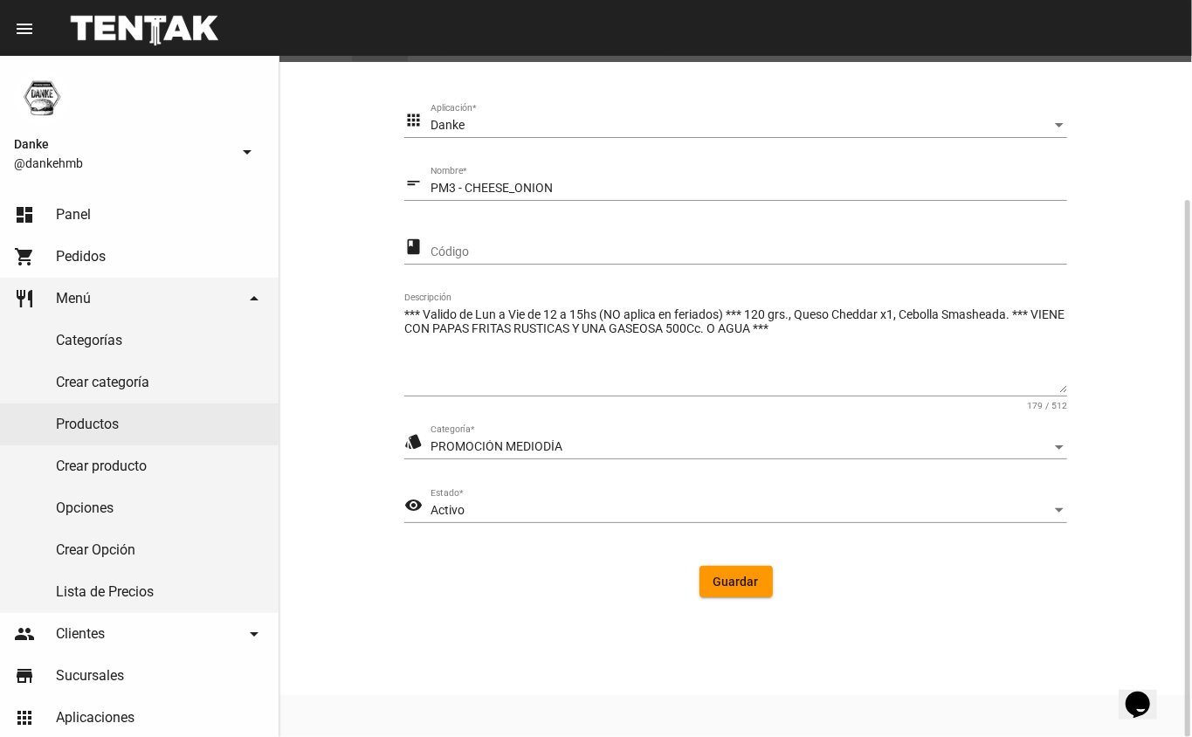
click at [549, 508] on div "Activo" at bounding box center [741, 511] width 621 height 14
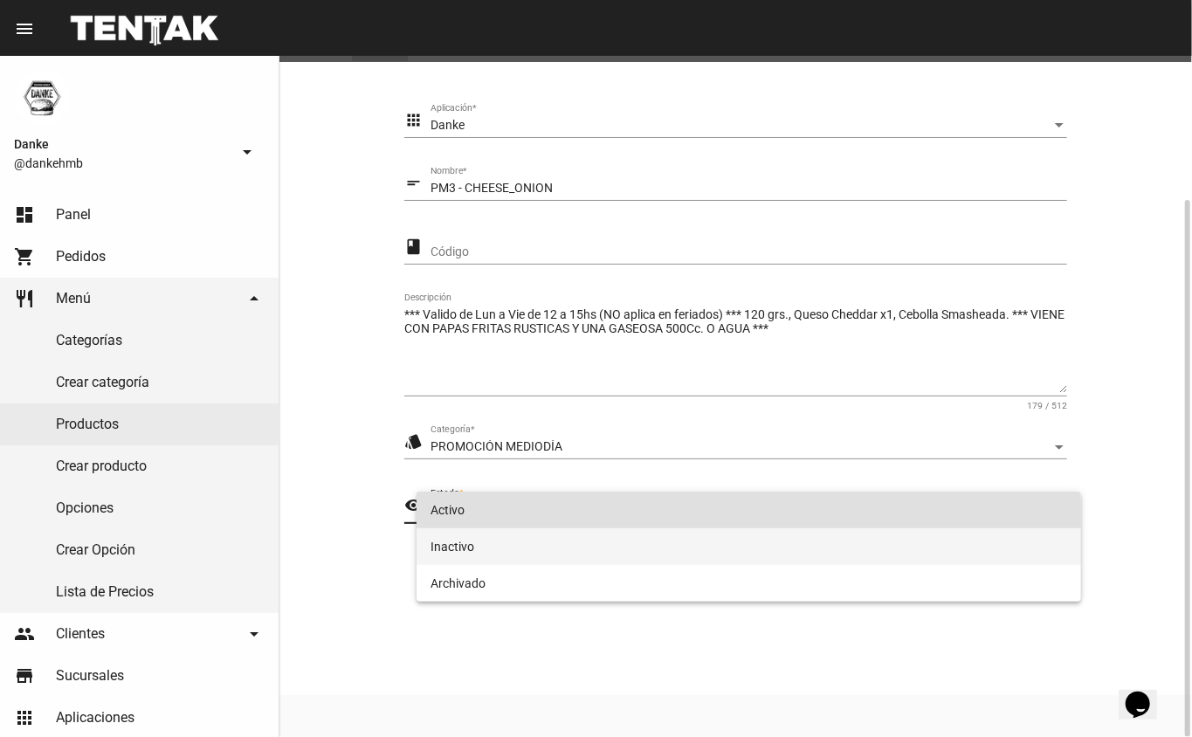
click at [454, 549] on span "Inactivo" at bounding box center [750, 547] width 638 height 37
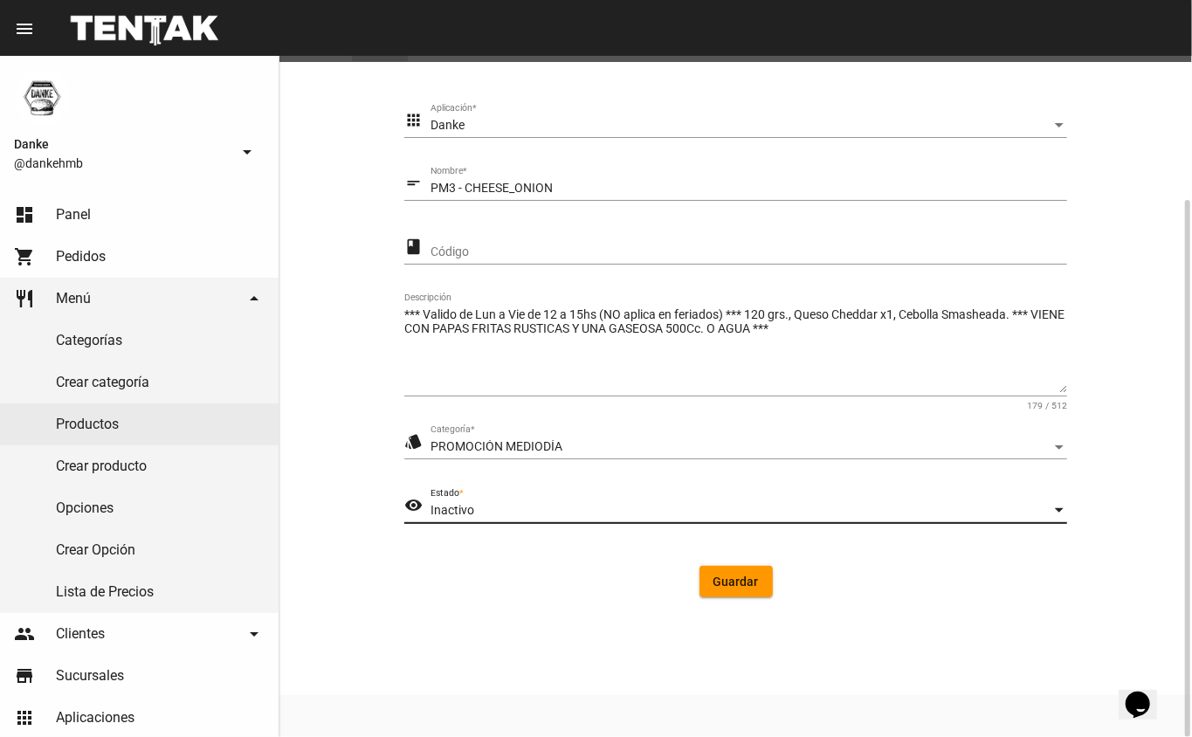
click at [745, 587] on span "Guardar" at bounding box center [736, 582] width 45 height 14
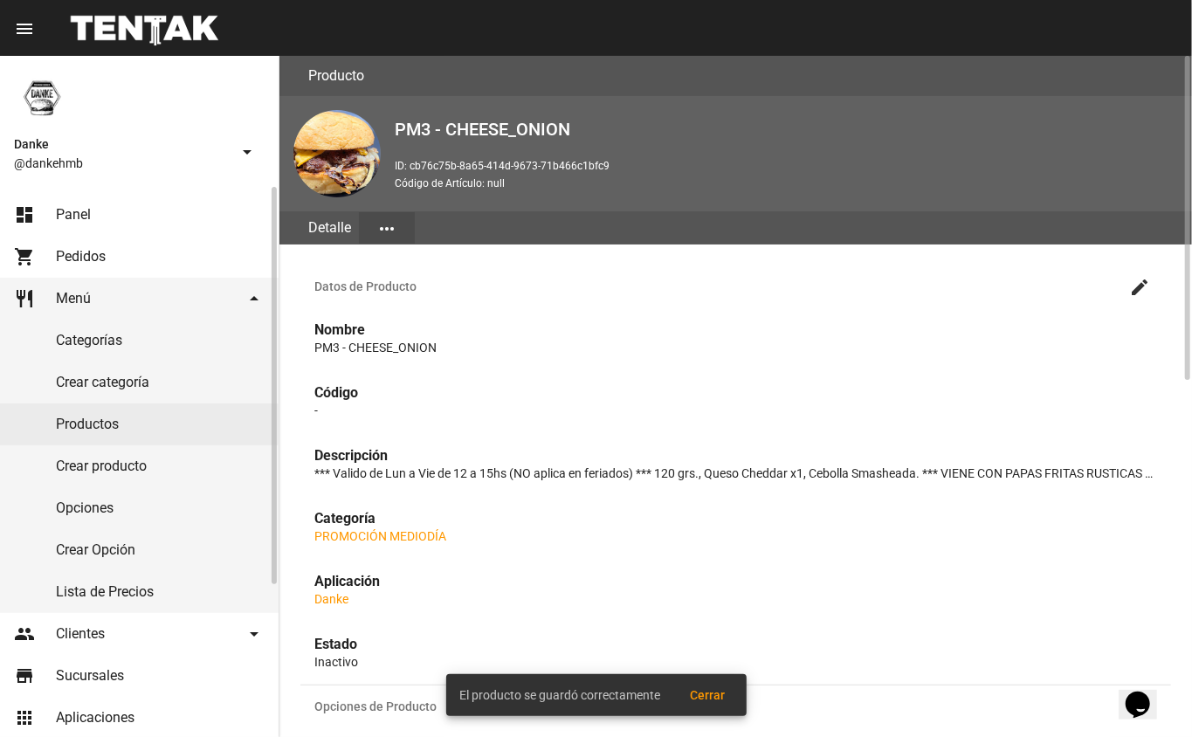
click at [94, 427] on link "Productos" at bounding box center [139, 425] width 279 height 42
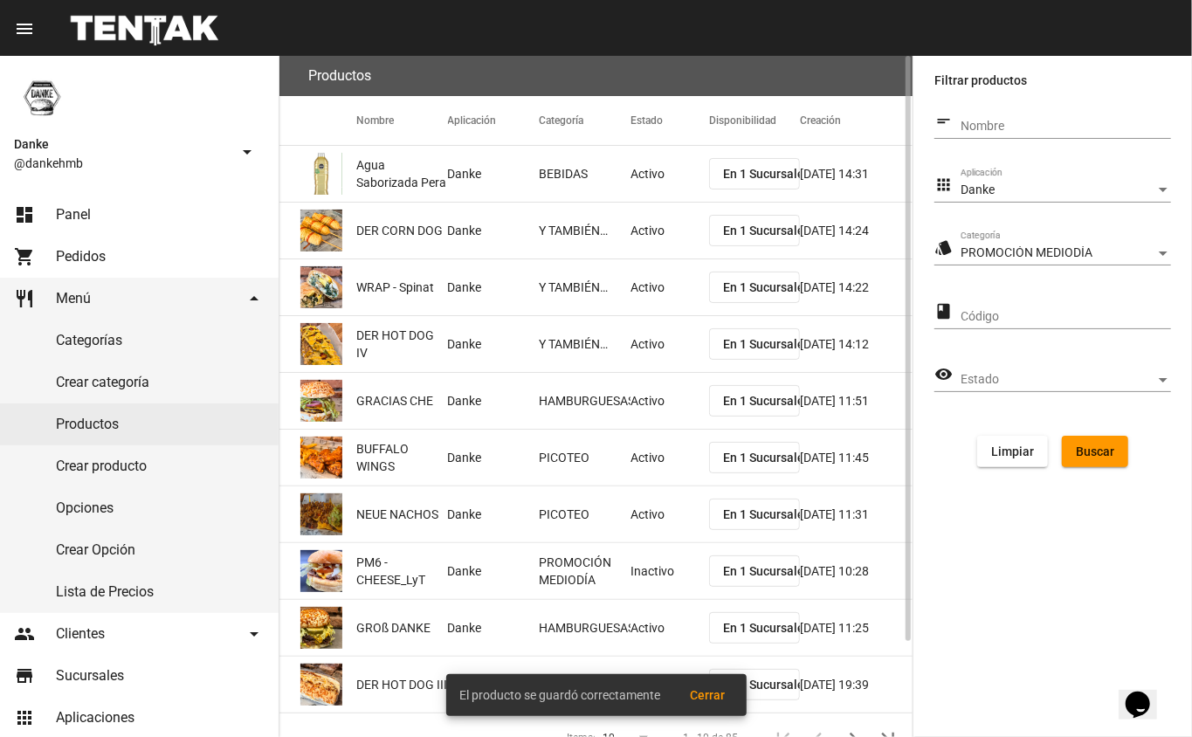
click at [1088, 448] on span "Buscar" at bounding box center [1095, 452] width 38 height 14
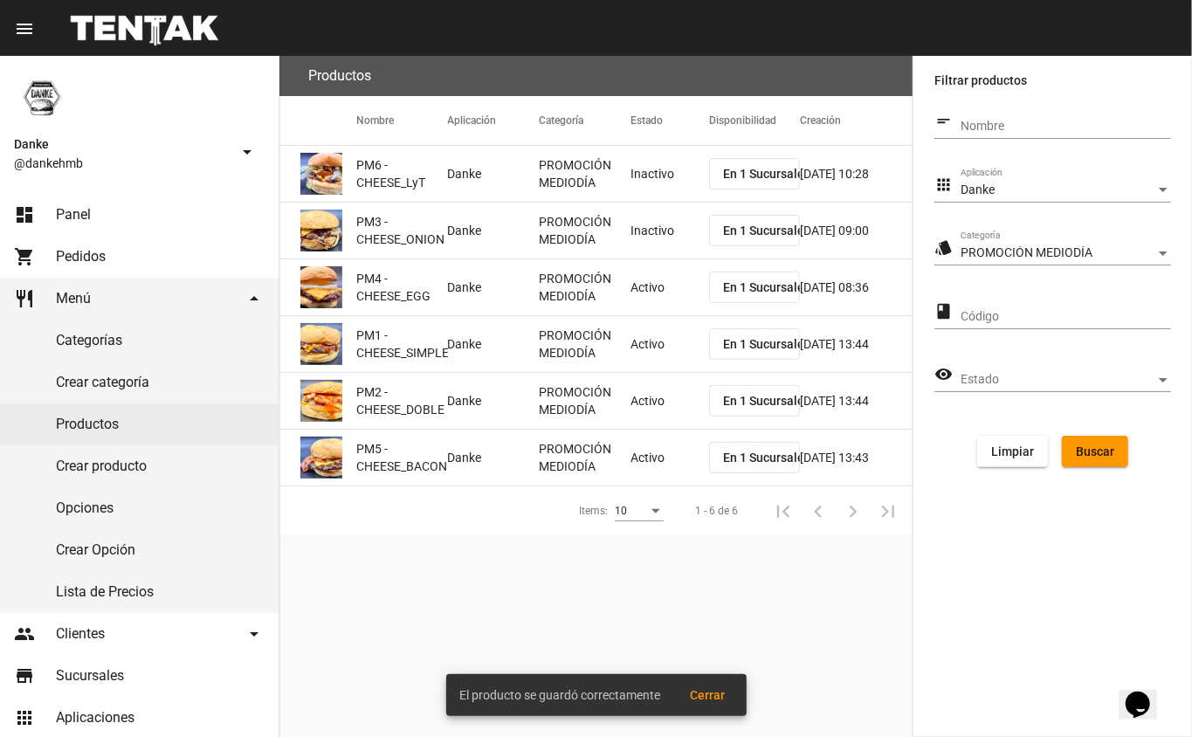
click at [643, 297] on mat-cell "Activo" at bounding box center [670, 287] width 79 height 56
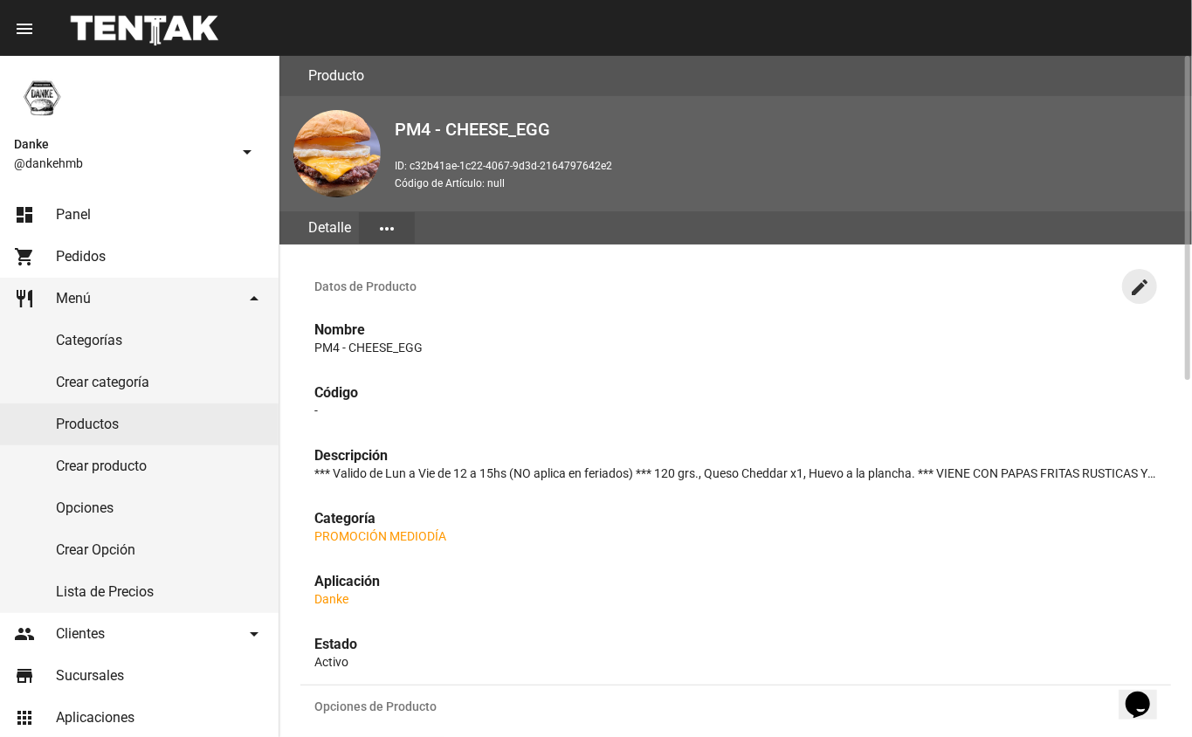
click at [1140, 285] on mat-icon "create" at bounding box center [1140, 287] width 21 height 21
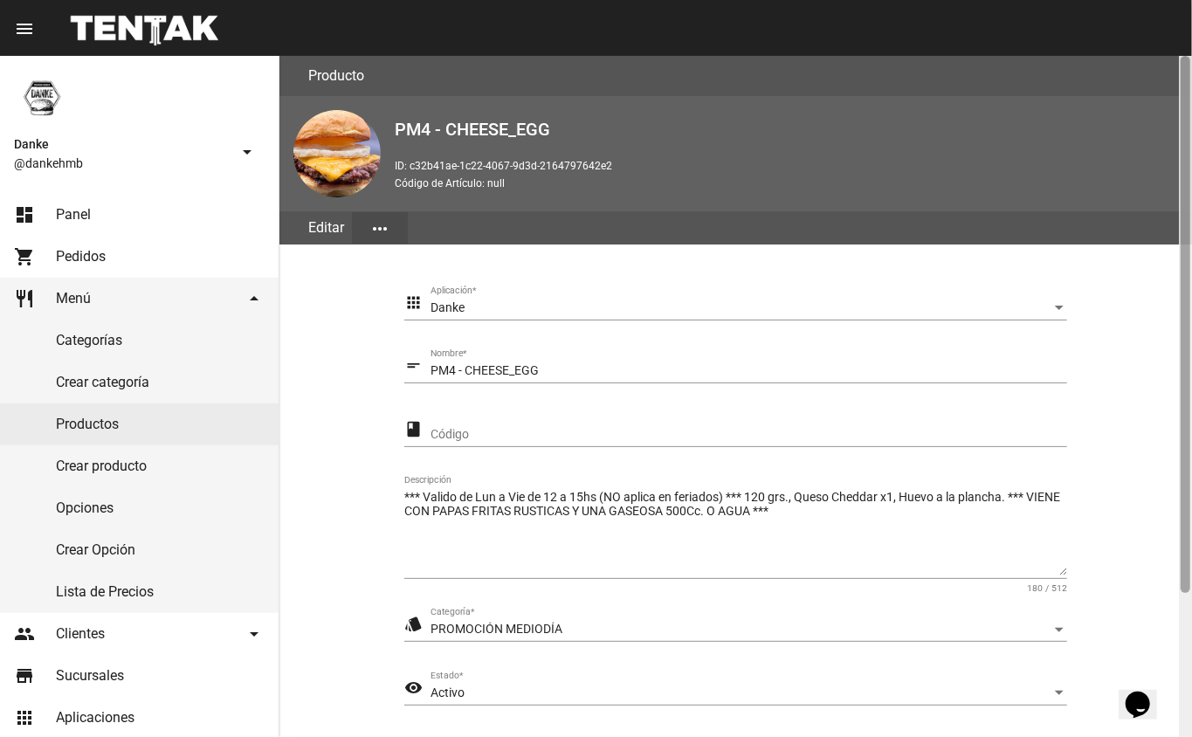
click at [1181, 612] on div at bounding box center [1185, 396] width 13 height 681
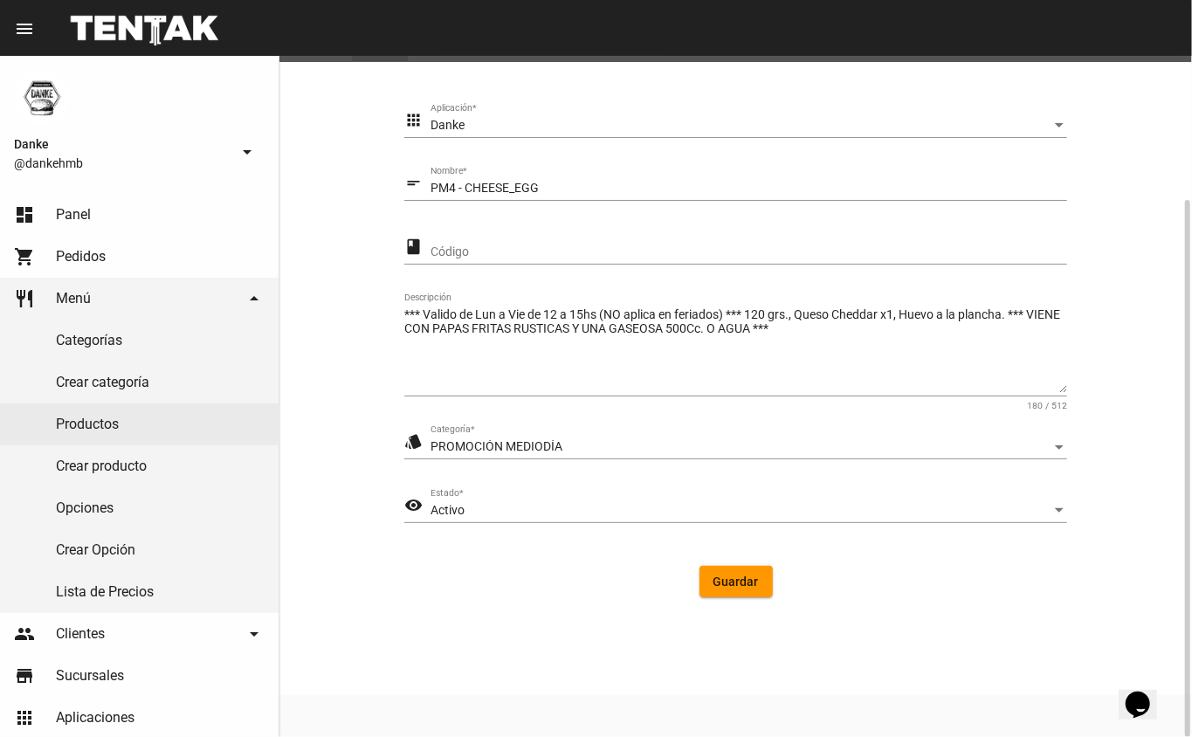
click at [447, 503] on span "Activo" at bounding box center [448, 510] width 34 height 14
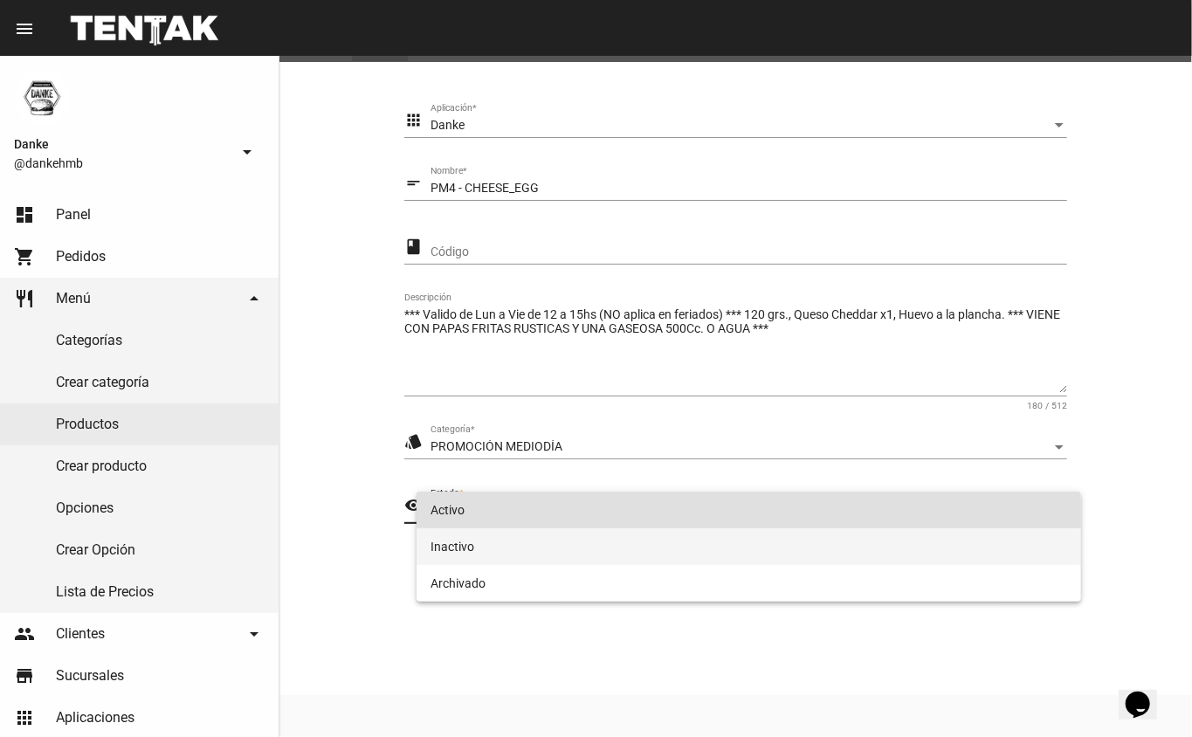
click at [446, 549] on span "Inactivo" at bounding box center [750, 547] width 638 height 37
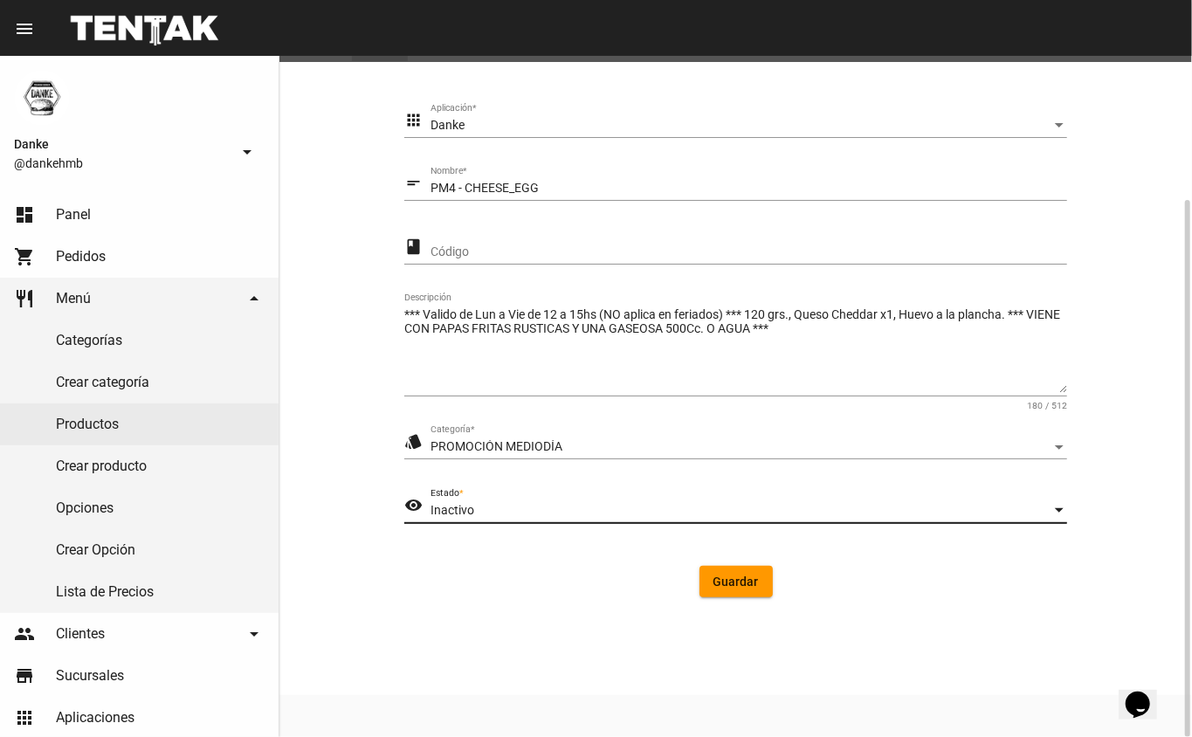
click at [746, 588] on span "Guardar" at bounding box center [736, 582] width 45 height 14
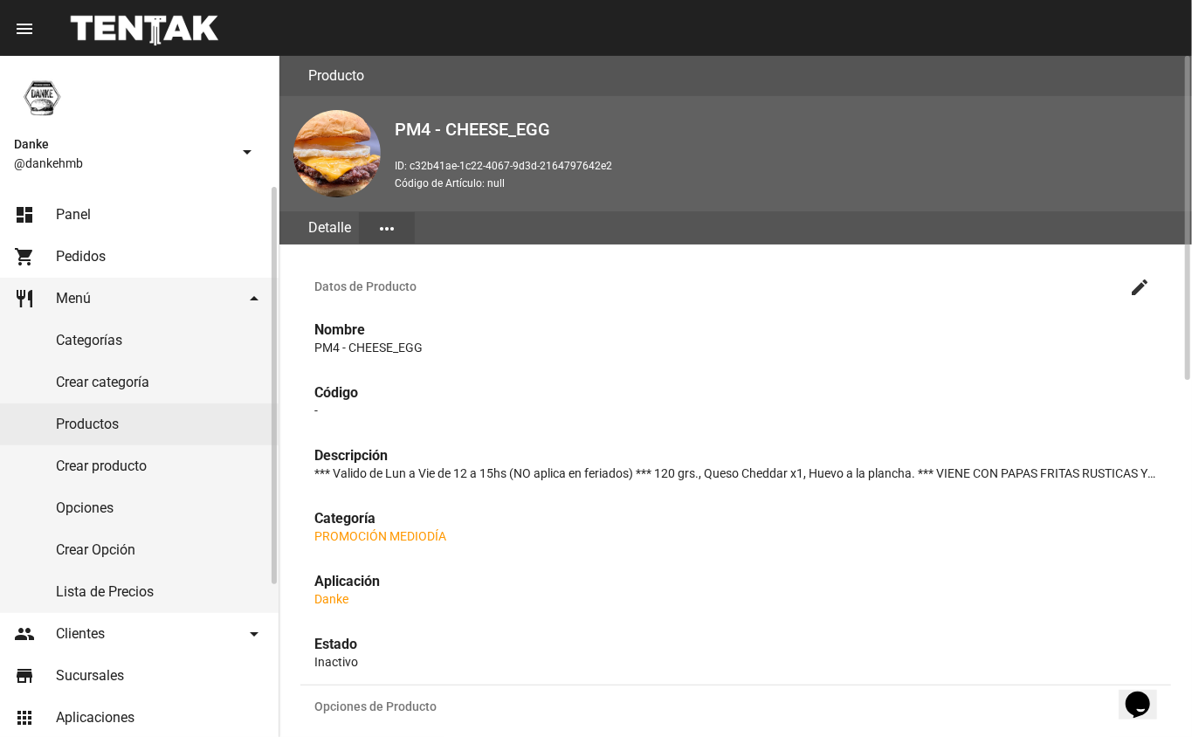
click at [84, 420] on link "Productos" at bounding box center [139, 425] width 279 height 42
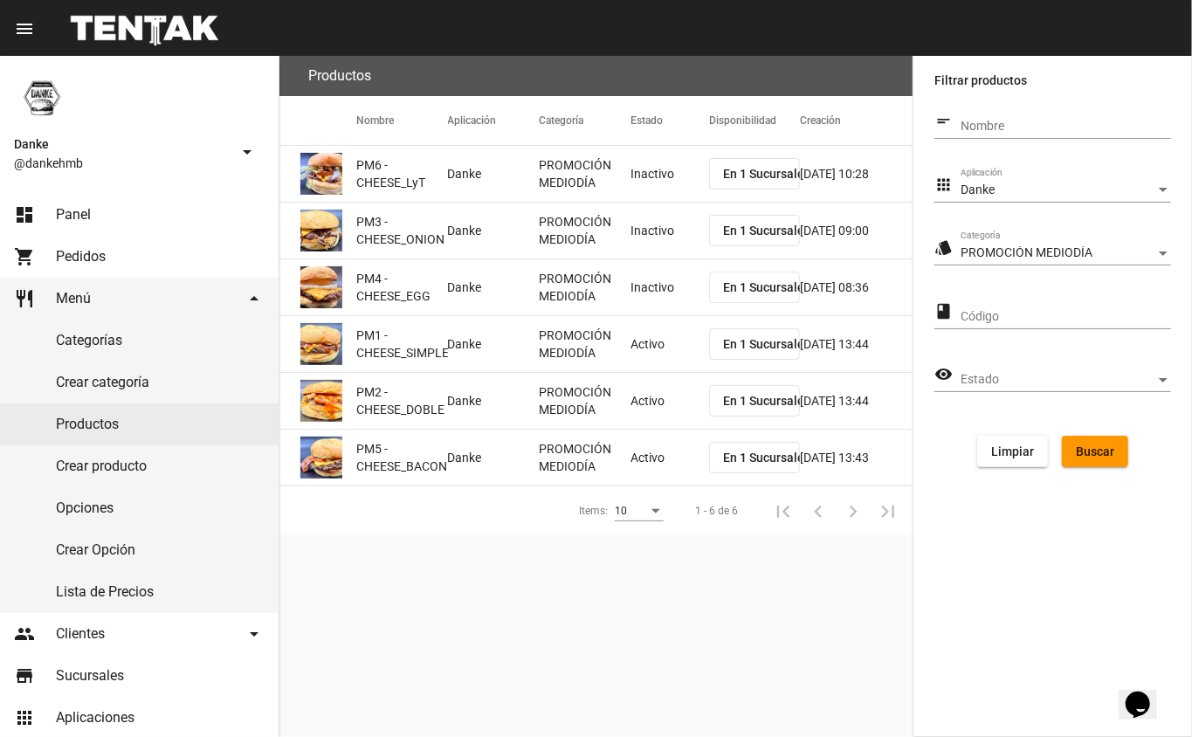
click at [634, 341] on mat-cell "Activo" at bounding box center [670, 344] width 79 height 56
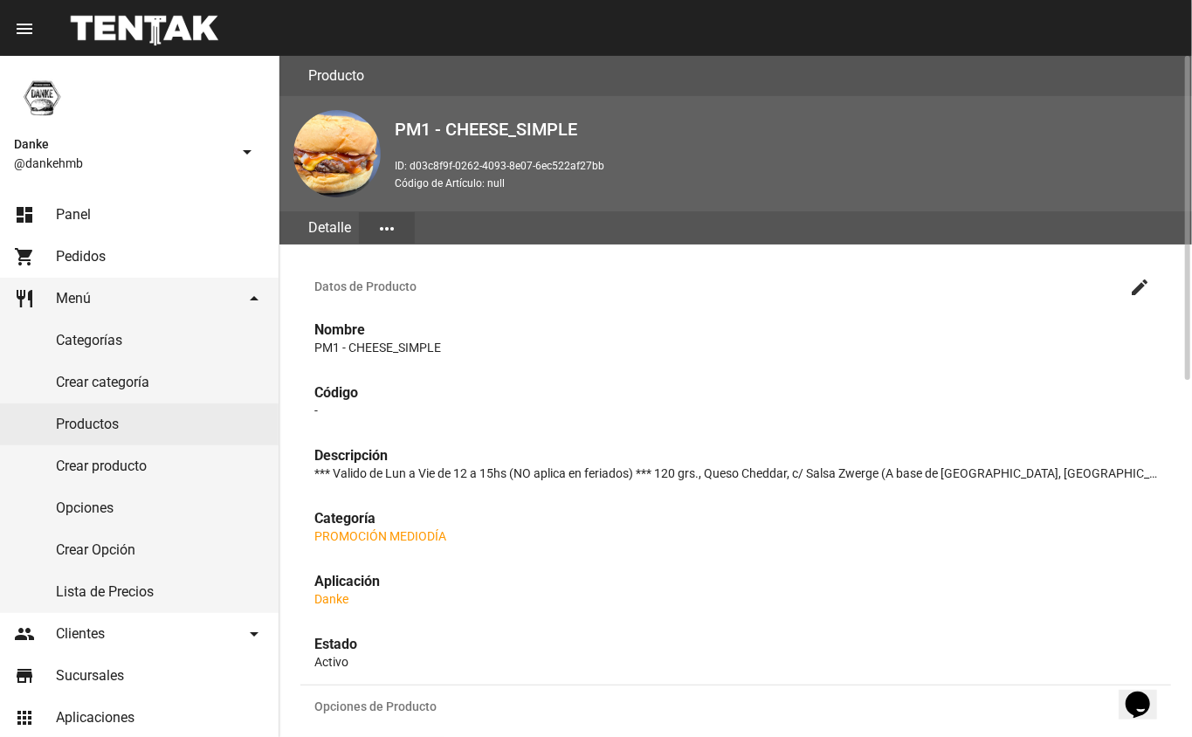
click at [1140, 285] on mat-icon "create" at bounding box center [1140, 287] width 21 height 21
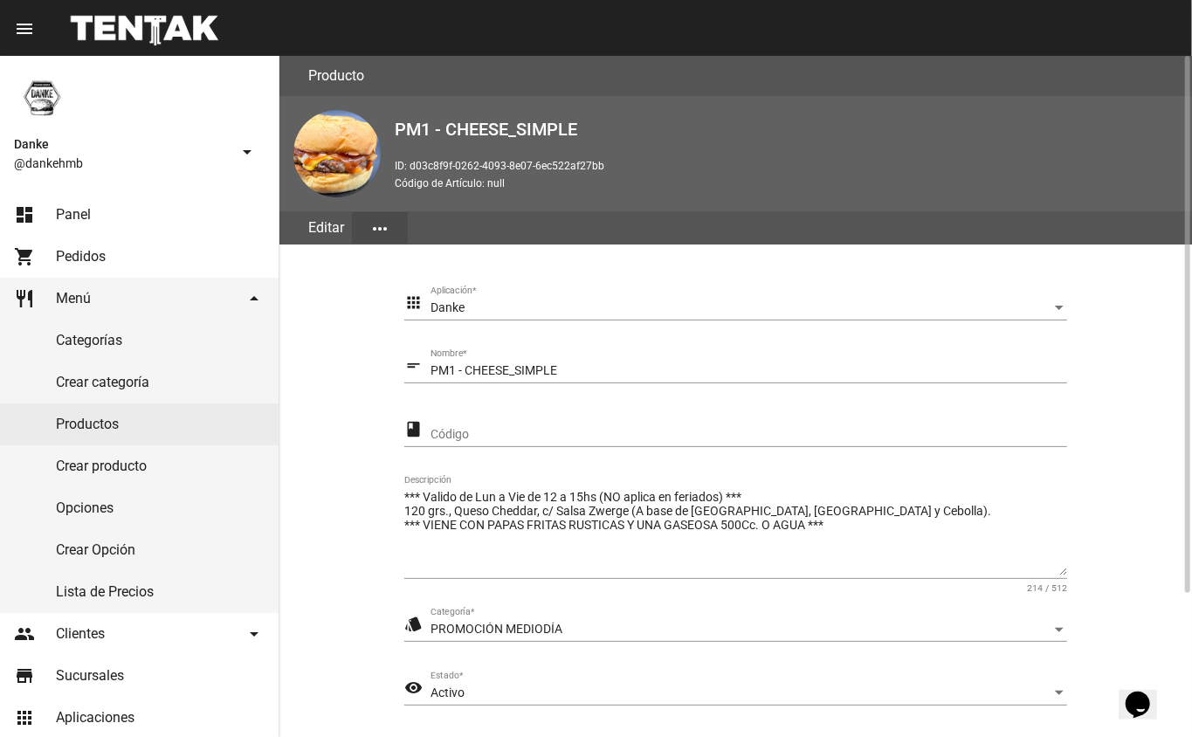
click at [1140, 608] on section "apps Danke Aplicación * short_text PM1 - CHEESE_SIMPLE Nombre * class Código **…" at bounding box center [736, 541] width 871 height 550
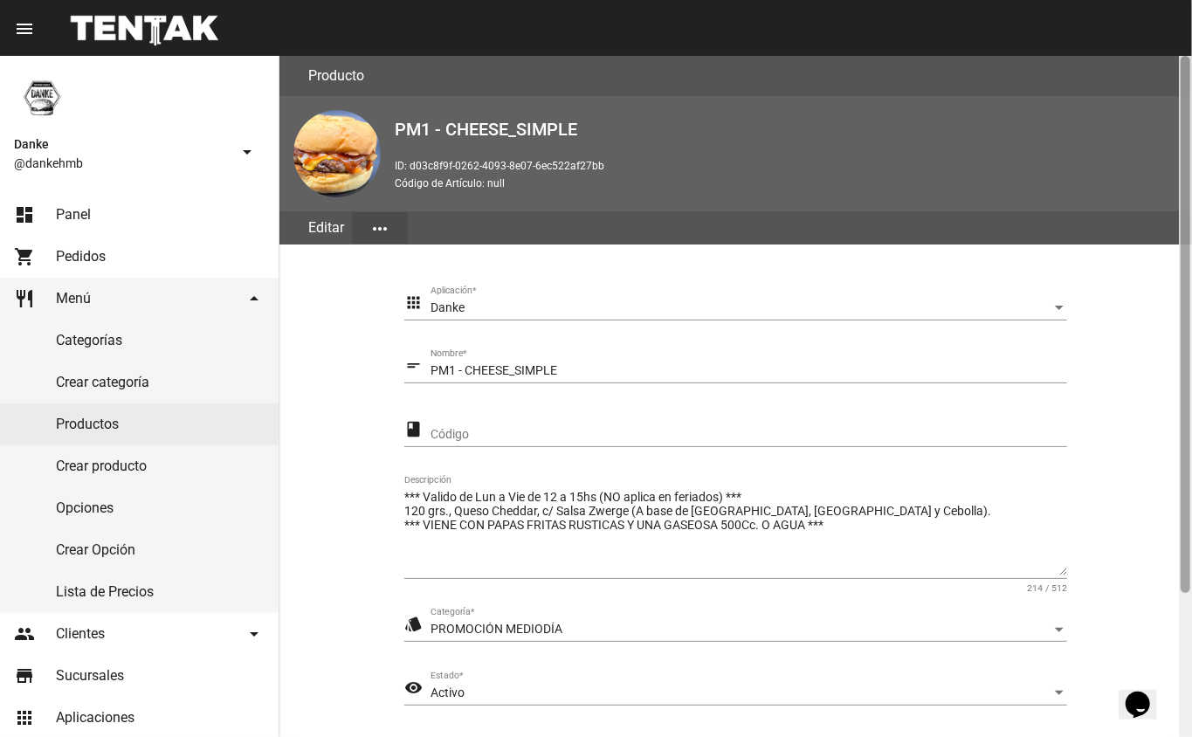
click at [1188, 592] on div at bounding box center [1186, 324] width 10 height 537
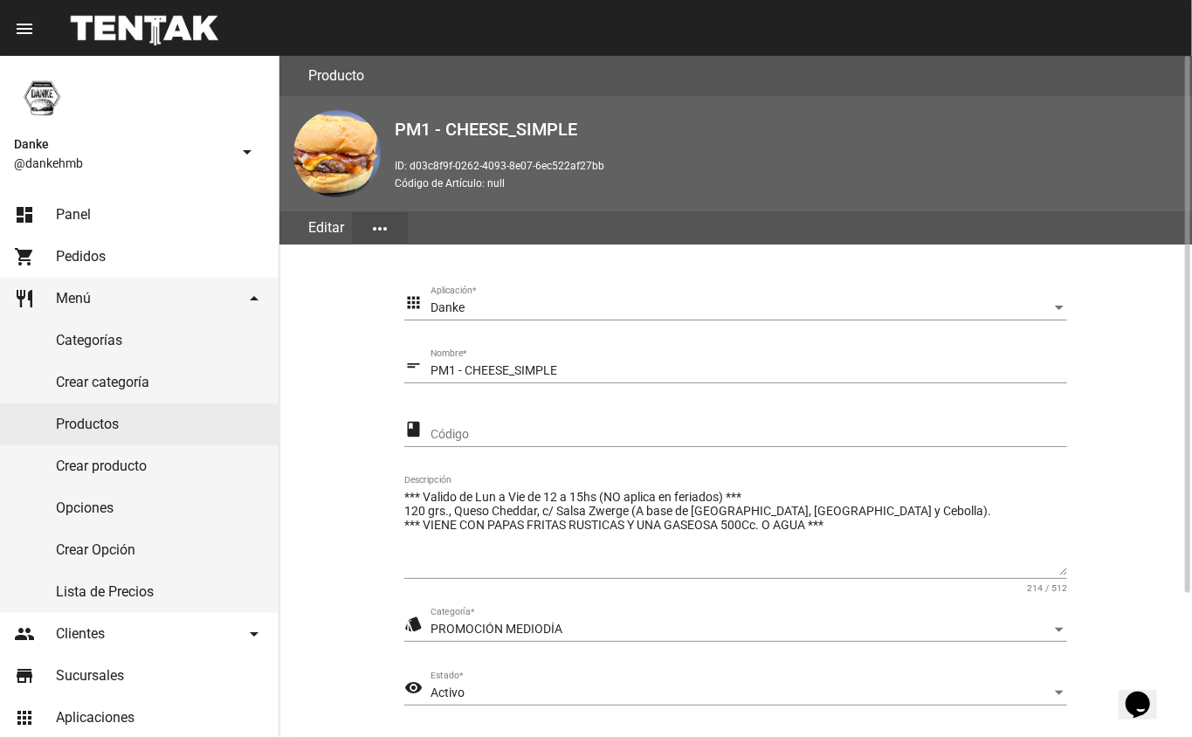
click at [459, 694] on span "Activo" at bounding box center [448, 693] width 34 height 14
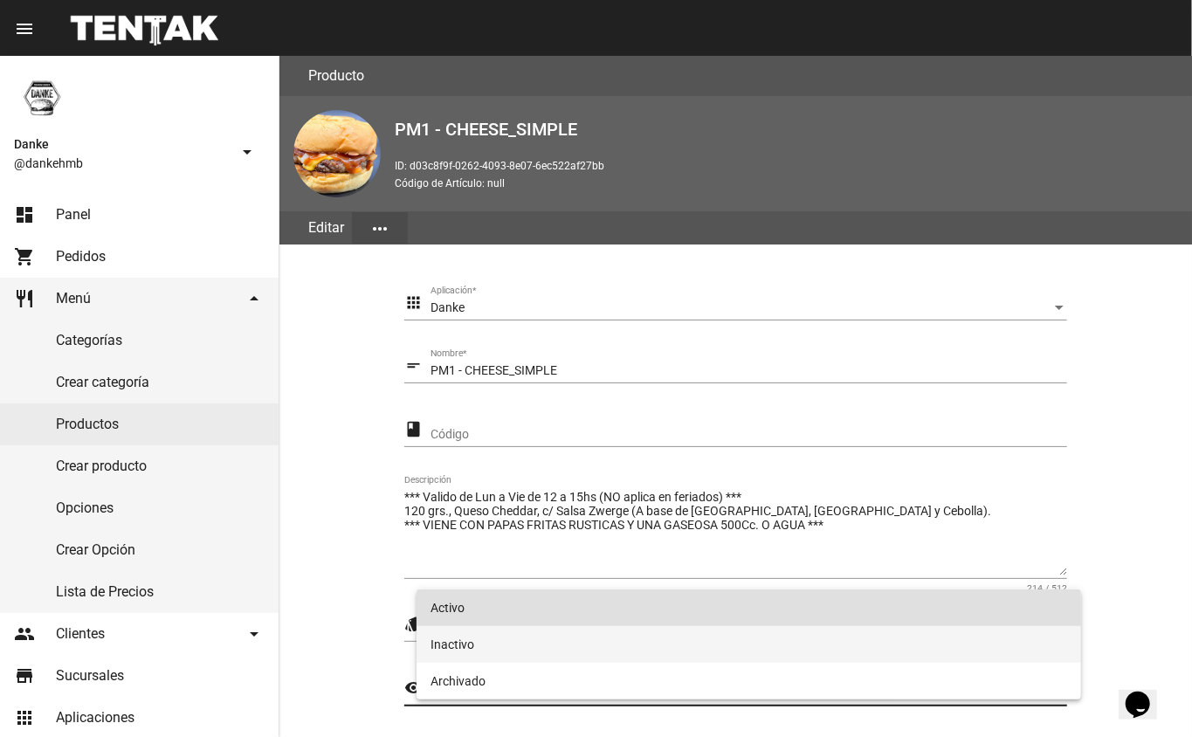
click at [452, 641] on span "Inactivo" at bounding box center [750, 644] width 638 height 37
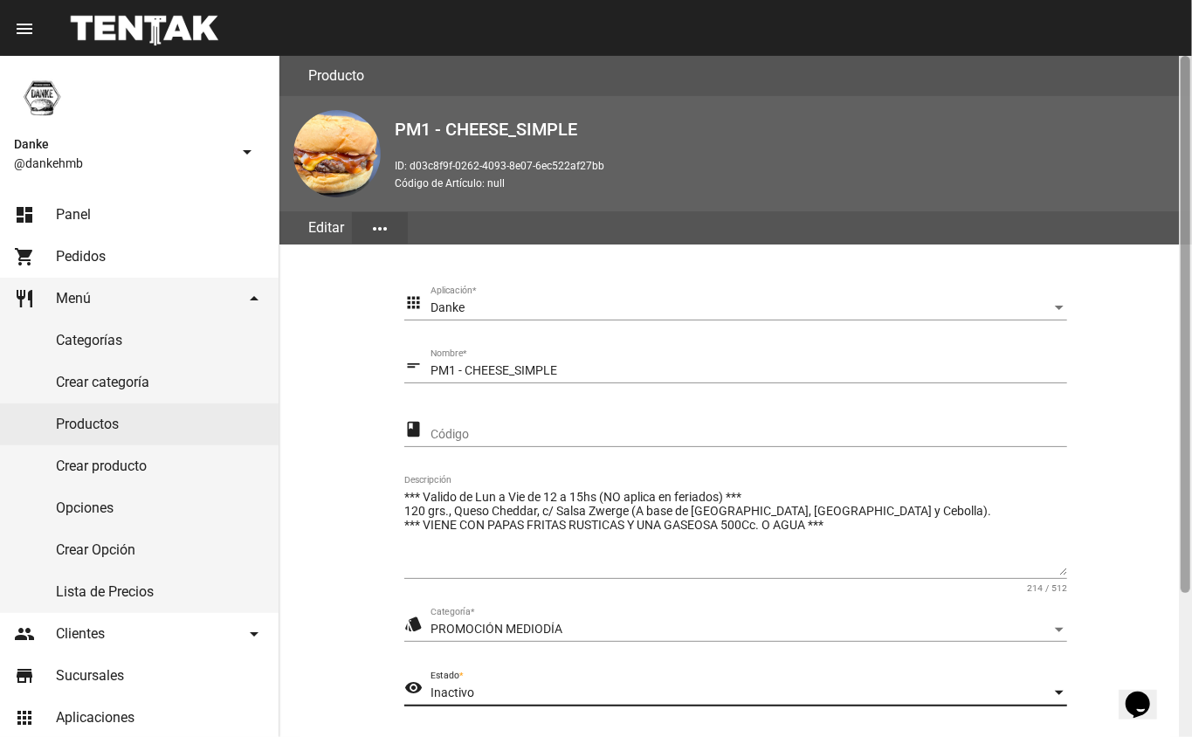
click at [1179, 648] on div at bounding box center [1185, 396] width 13 height 681
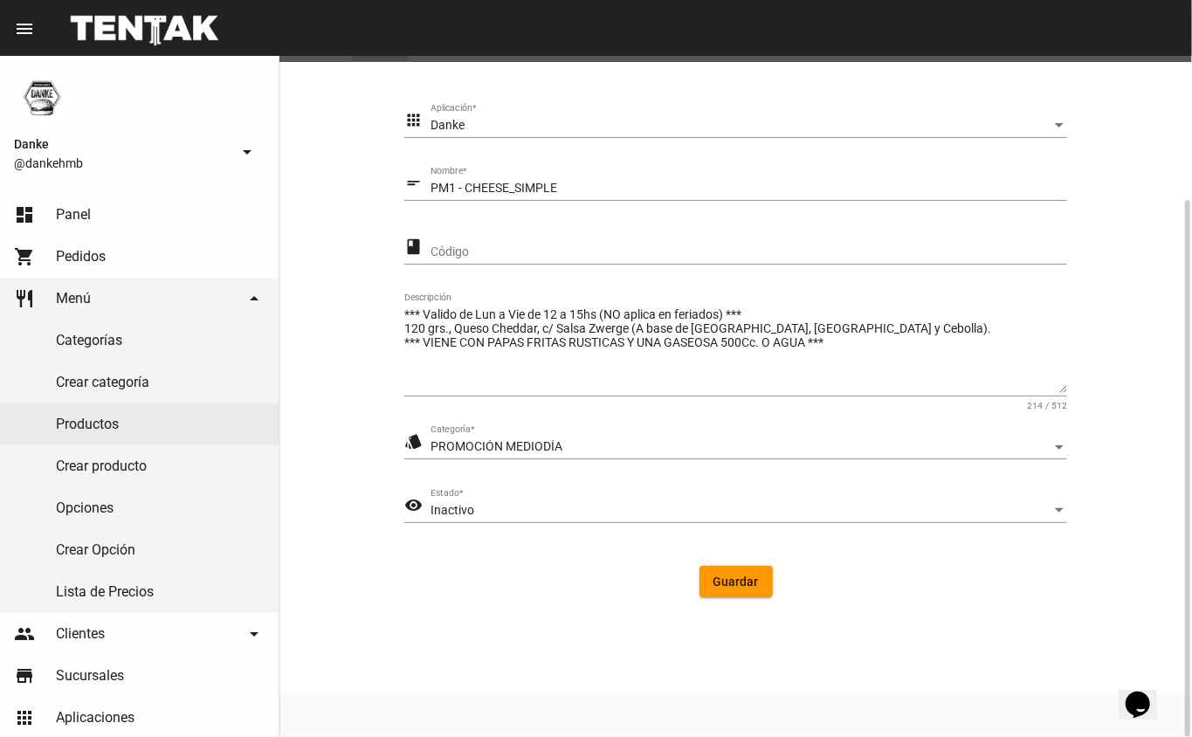
click at [749, 580] on span "Guardar" at bounding box center [736, 582] width 45 height 14
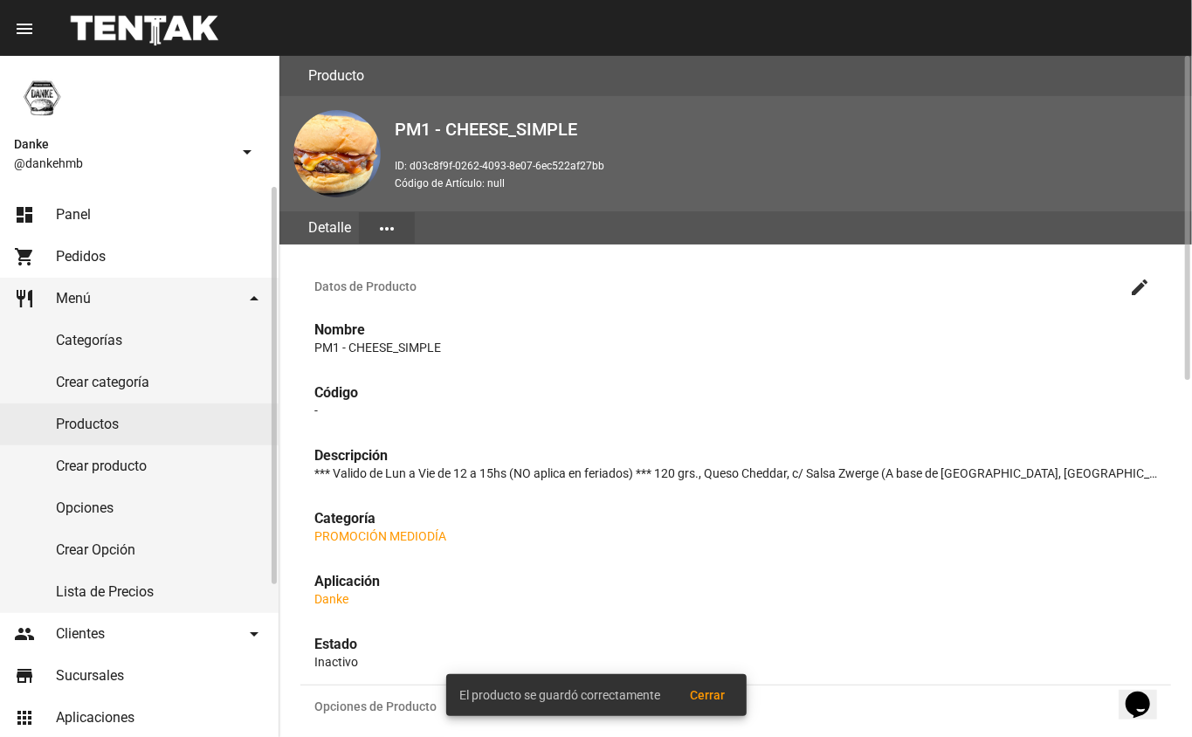
click at [85, 421] on link "Productos" at bounding box center [139, 425] width 279 height 42
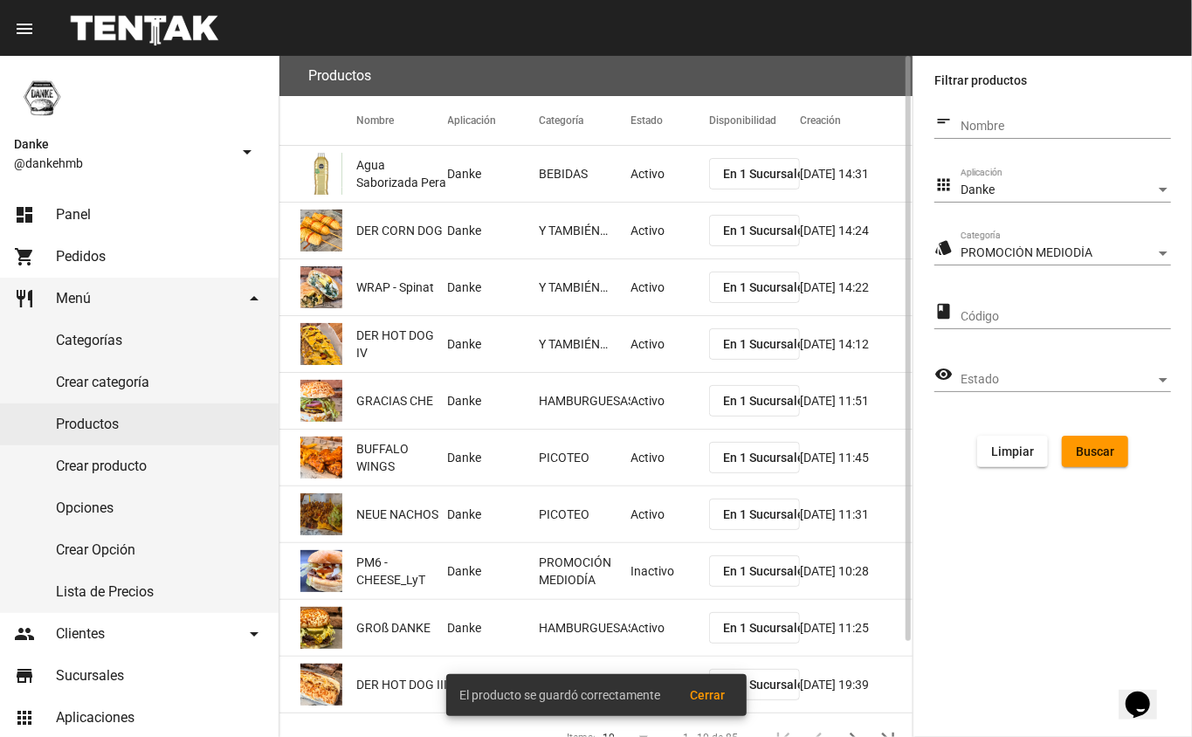
click at [1101, 447] on span "Buscar" at bounding box center [1095, 452] width 38 height 14
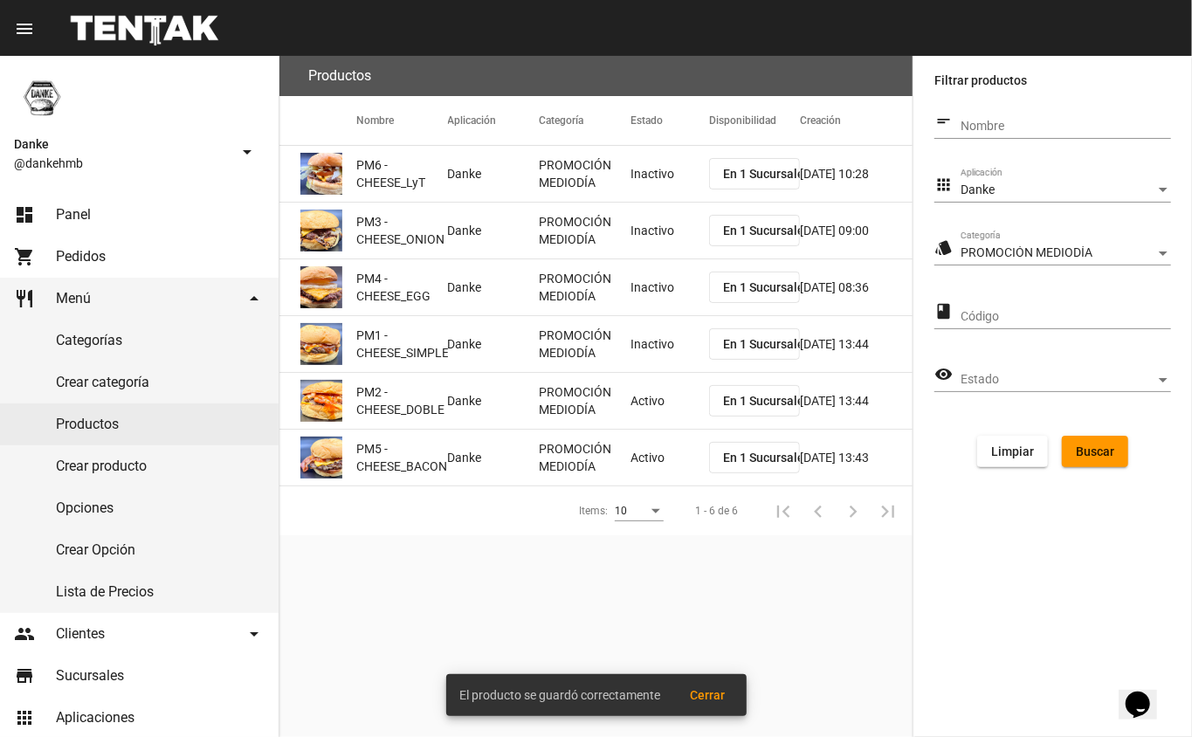
click at [639, 416] on mat-cell "Activo" at bounding box center [670, 401] width 79 height 56
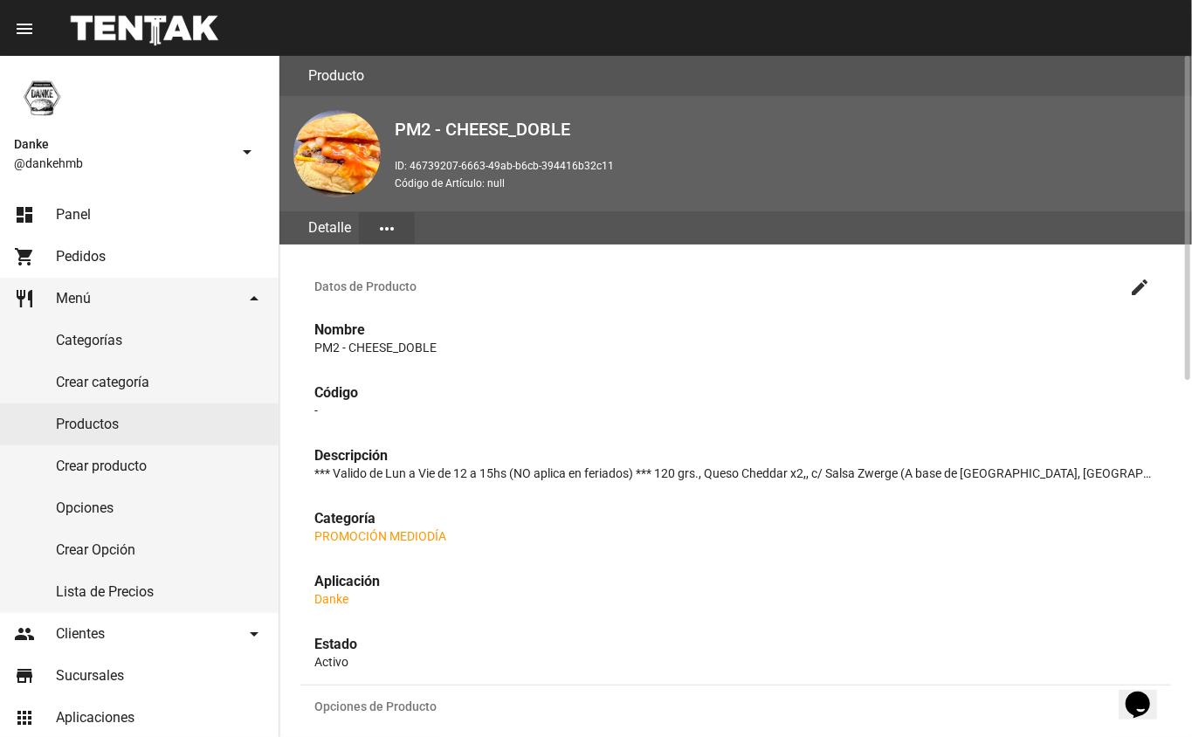
click at [1144, 290] on mat-icon "create" at bounding box center [1140, 287] width 21 height 21
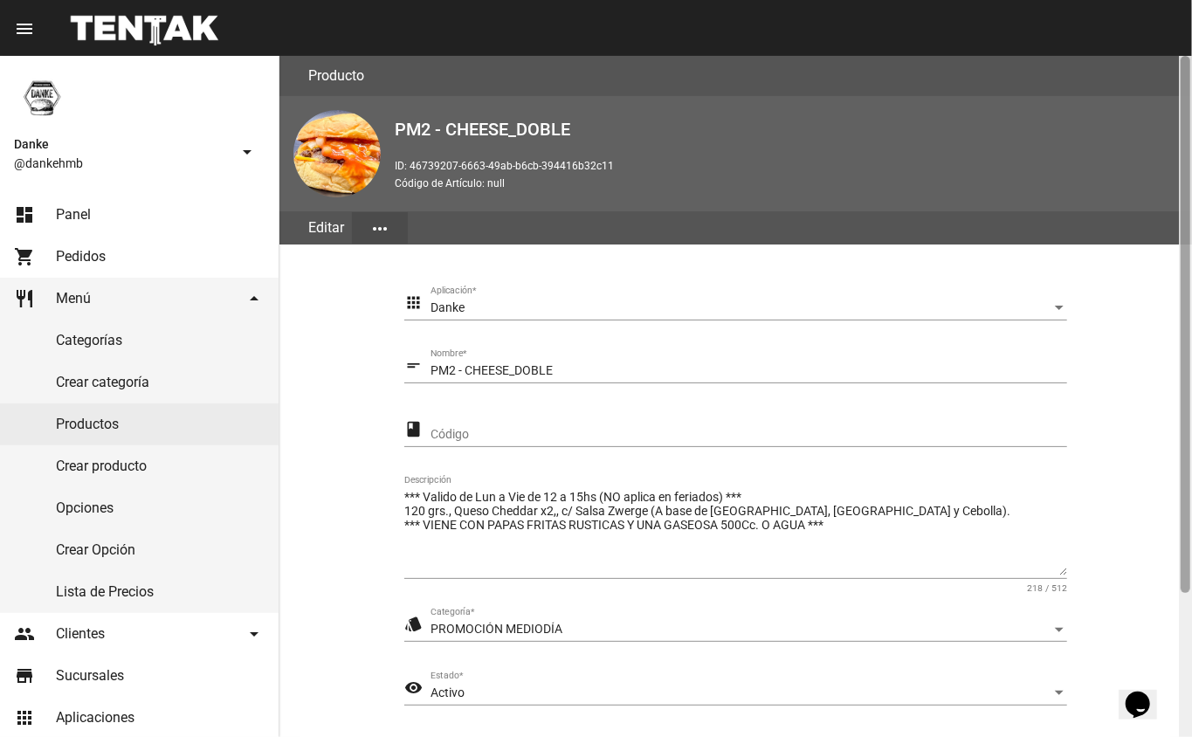
click at [1185, 633] on div at bounding box center [1185, 396] width 13 height 681
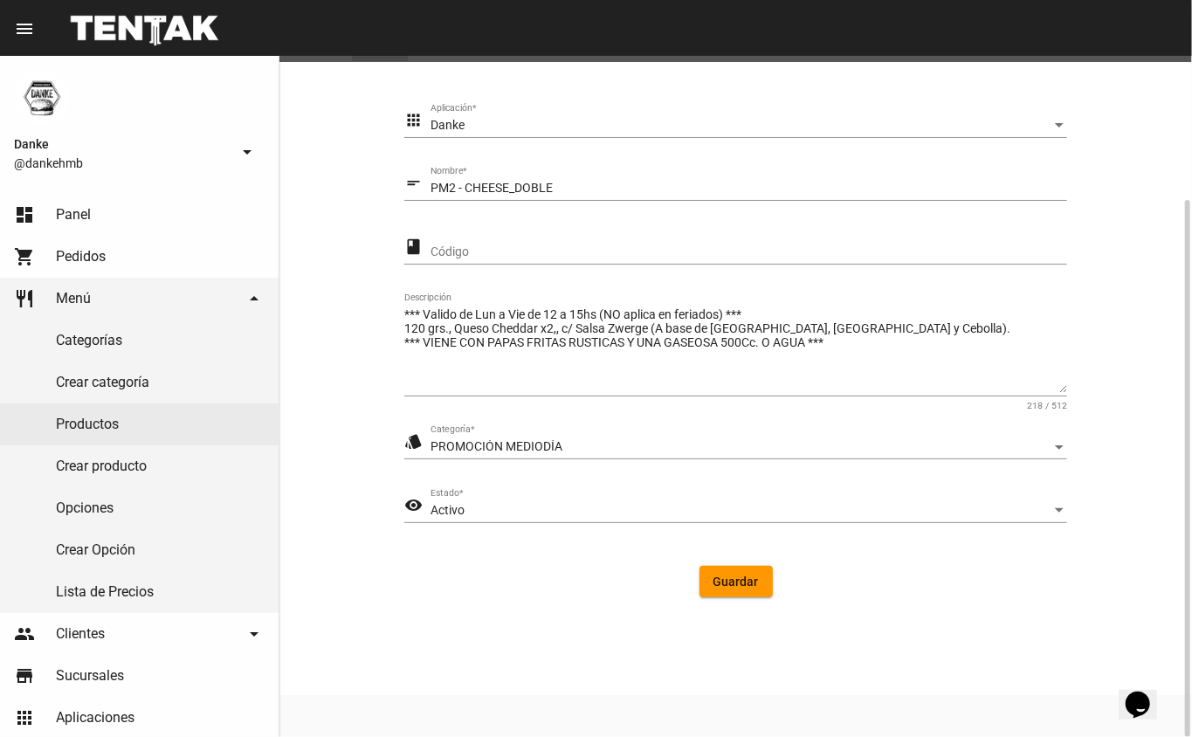
click at [468, 505] on div "Activo" at bounding box center [741, 511] width 621 height 14
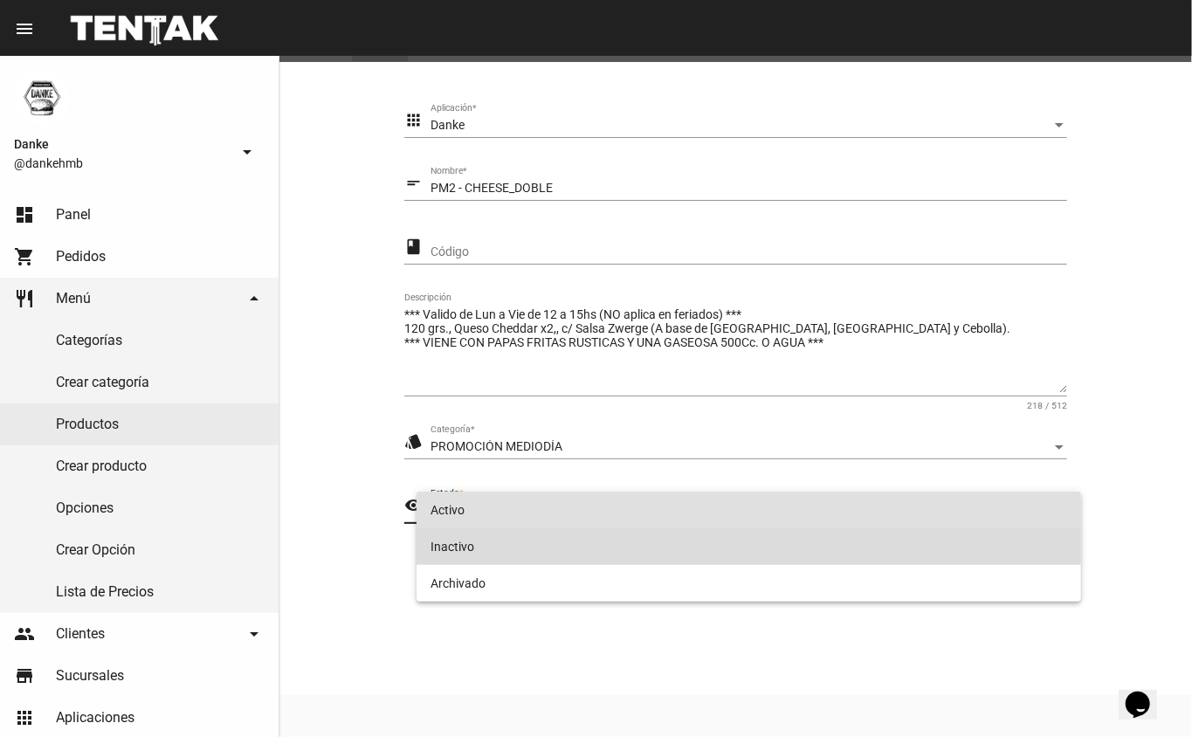
click at [449, 550] on span "Inactivo" at bounding box center [750, 547] width 638 height 37
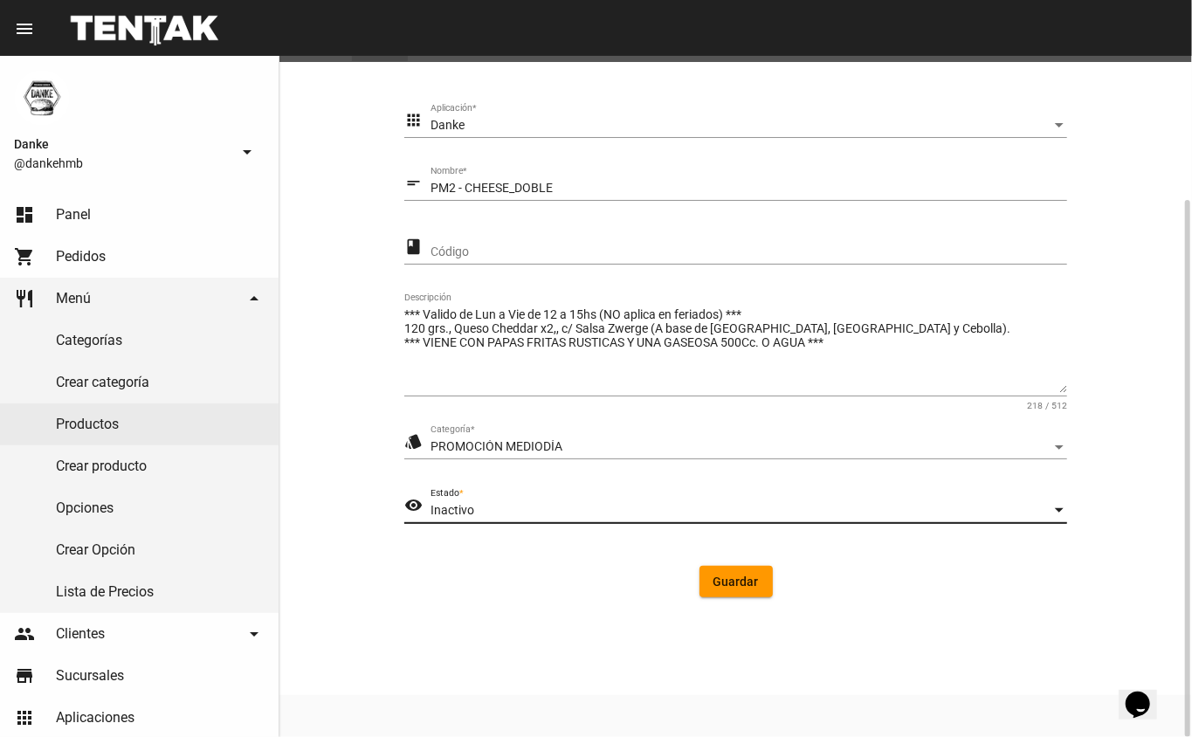
click at [731, 575] on span "Guardar" at bounding box center [736, 582] width 45 height 14
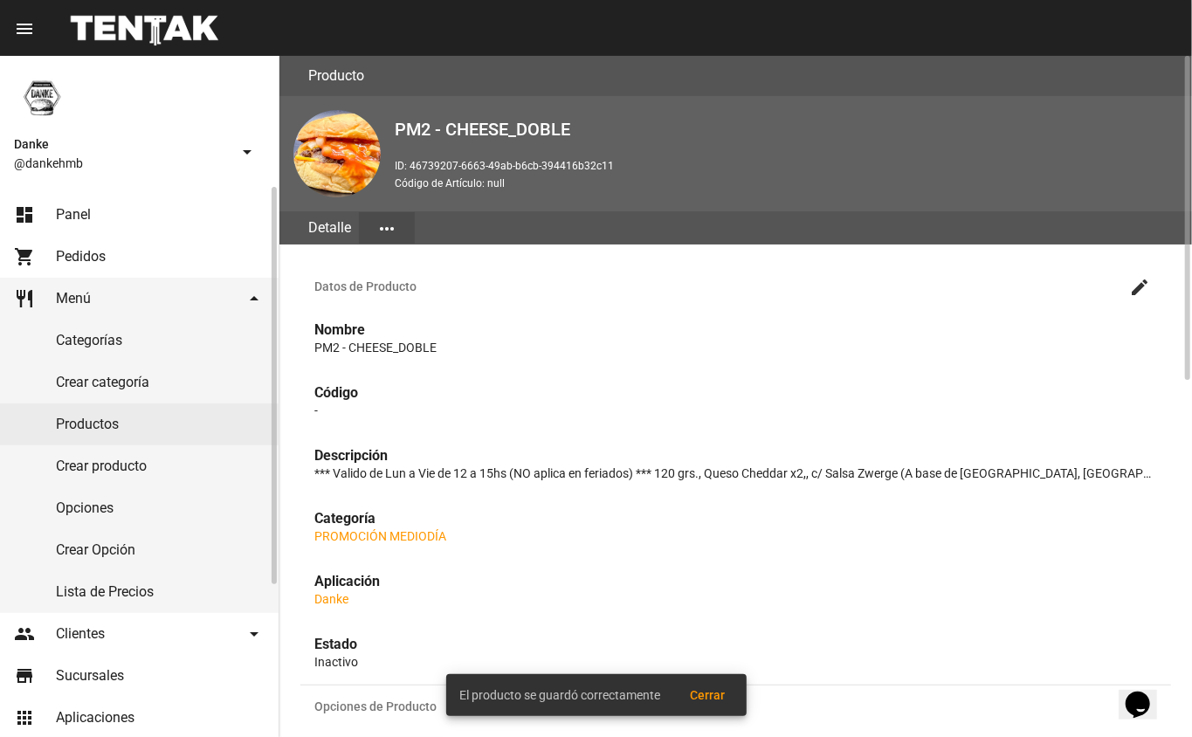
click at [73, 430] on link "Productos" at bounding box center [139, 425] width 279 height 42
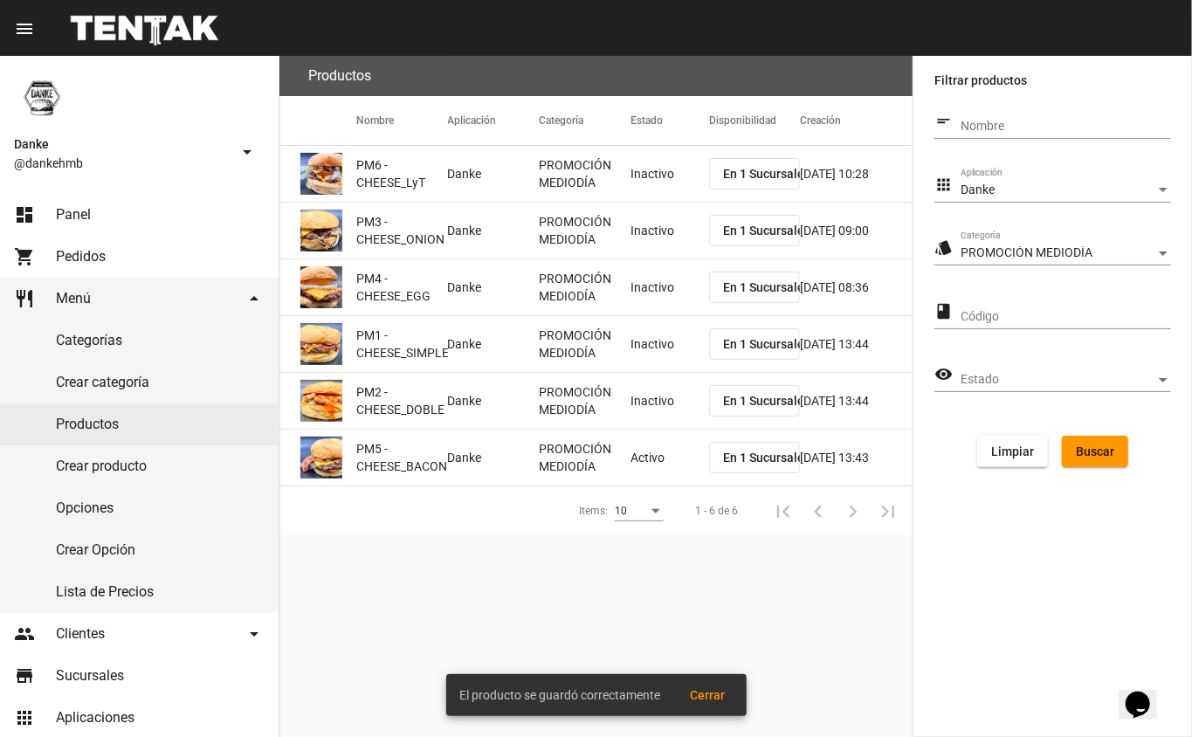
click at [644, 444] on mat-cell "Activo" at bounding box center [670, 458] width 79 height 56
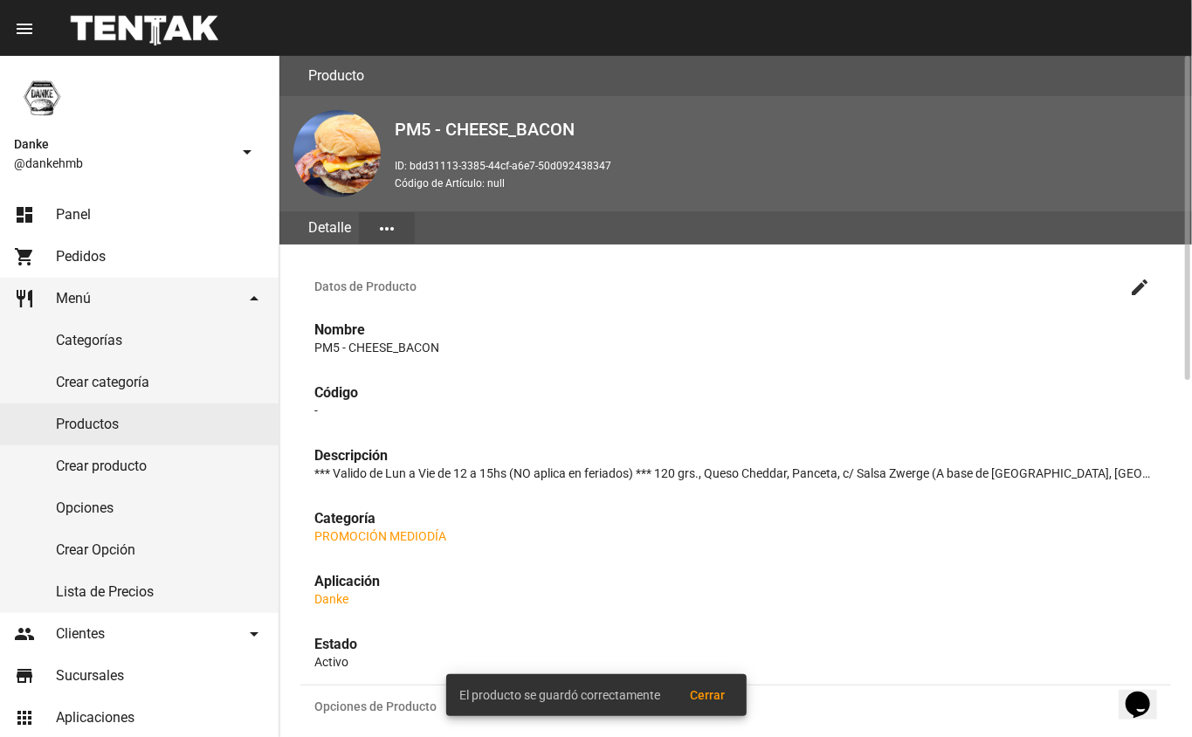
click at [1137, 287] on mat-icon "create" at bounding box center [1140, 287] width 21 height 21
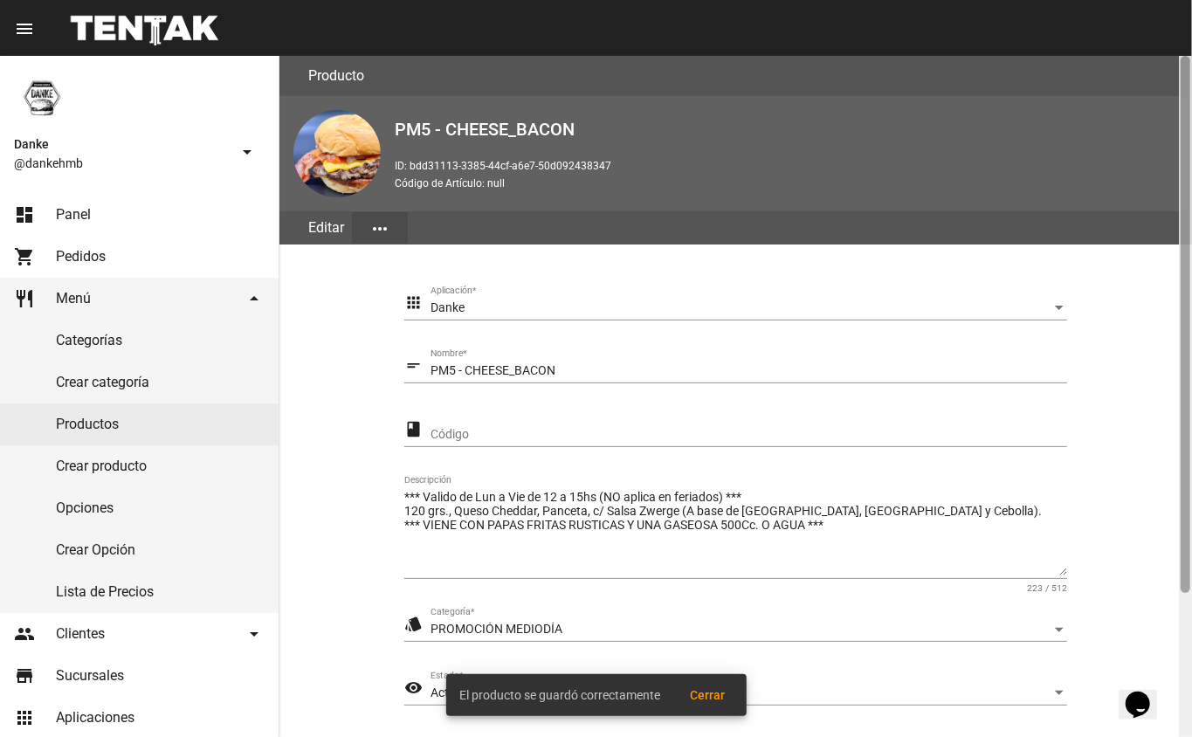
click at [1183, 629] on div at bounding box center [1185, 396] width 13 height 681
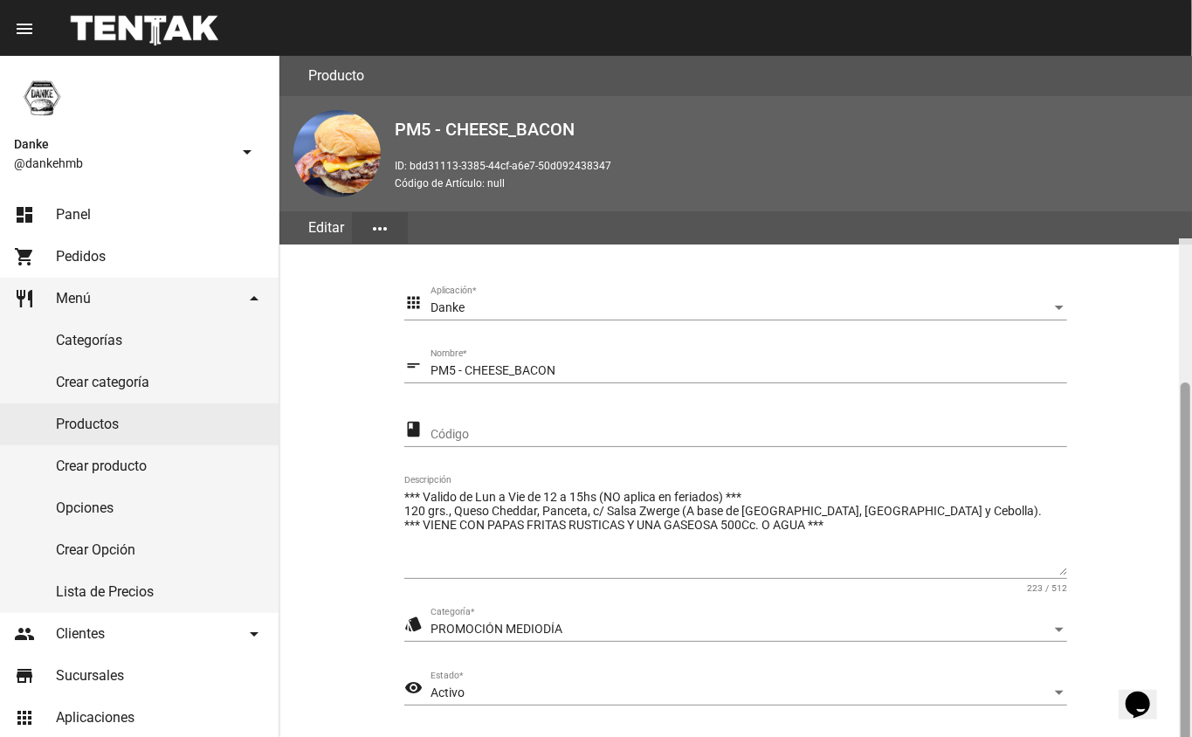
scroll to position [183, 0]
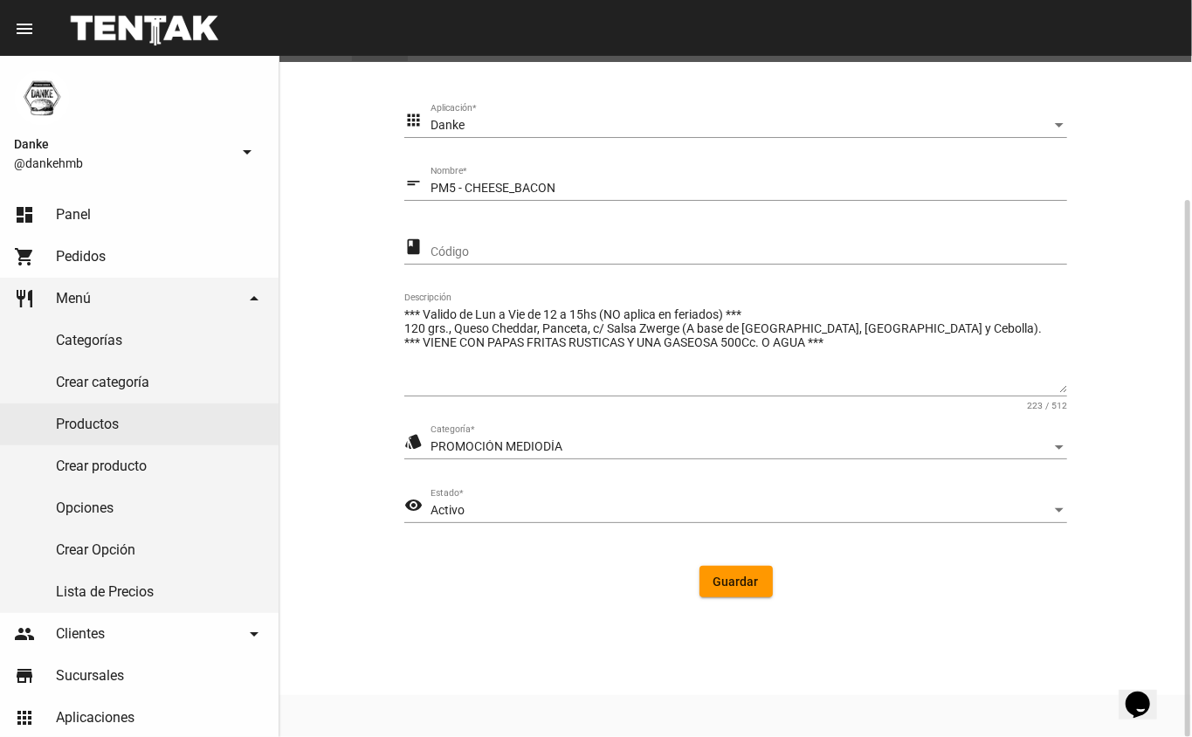
click at [432, 504] on span "Activo" at bounding box center [448, 510] width 34 height 14
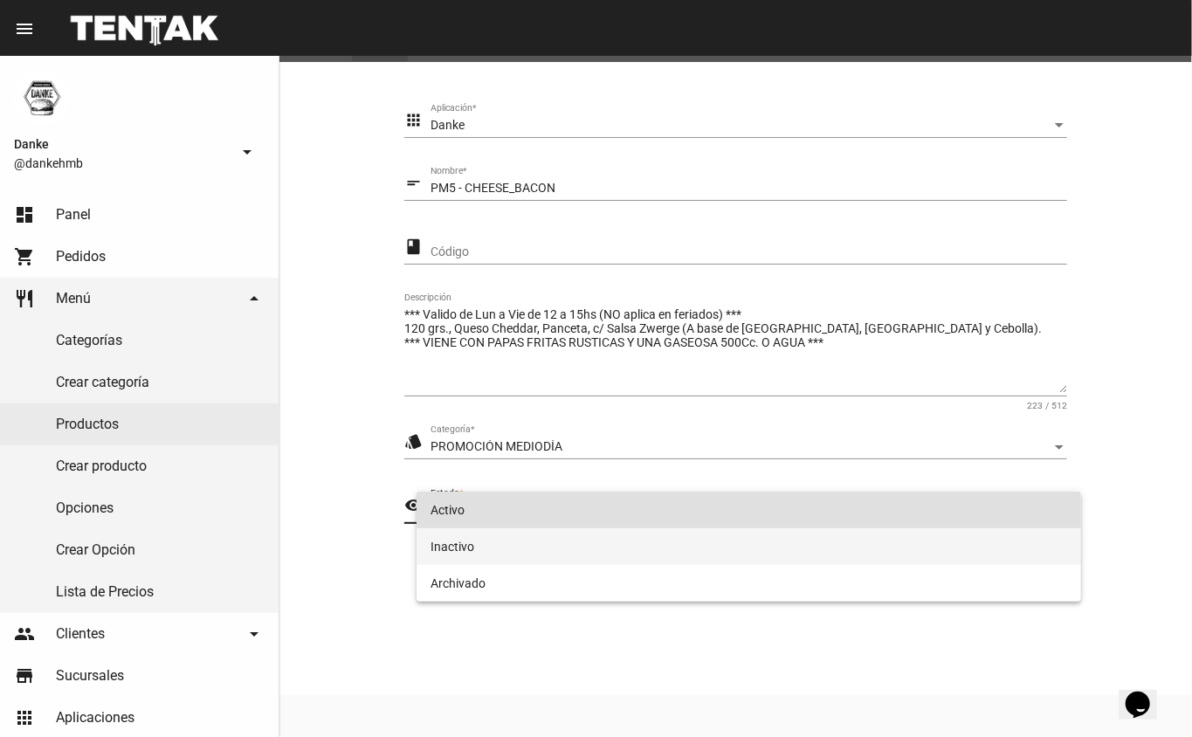
click at [451, 552] on span "Inactivo" at bounding box center [750, 547] width 638 height 37
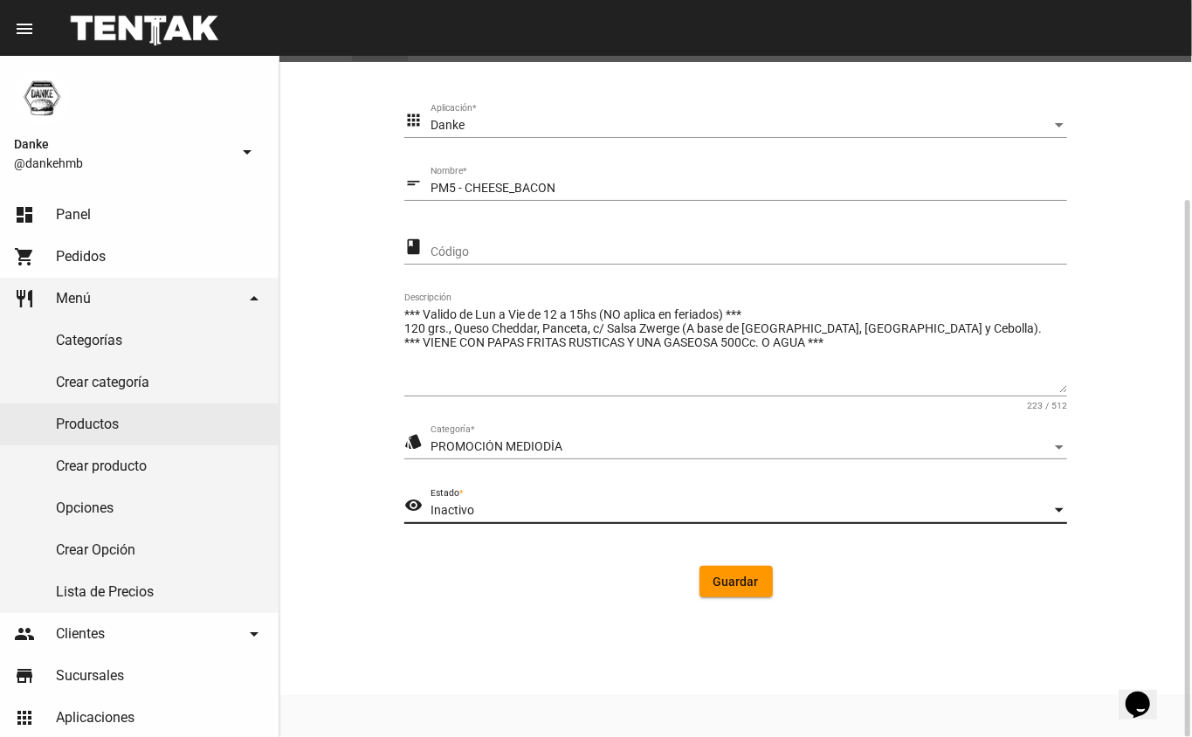
click at [749, 589] on button "Guardar" at bounding box center [736, 581] width 73 height 31
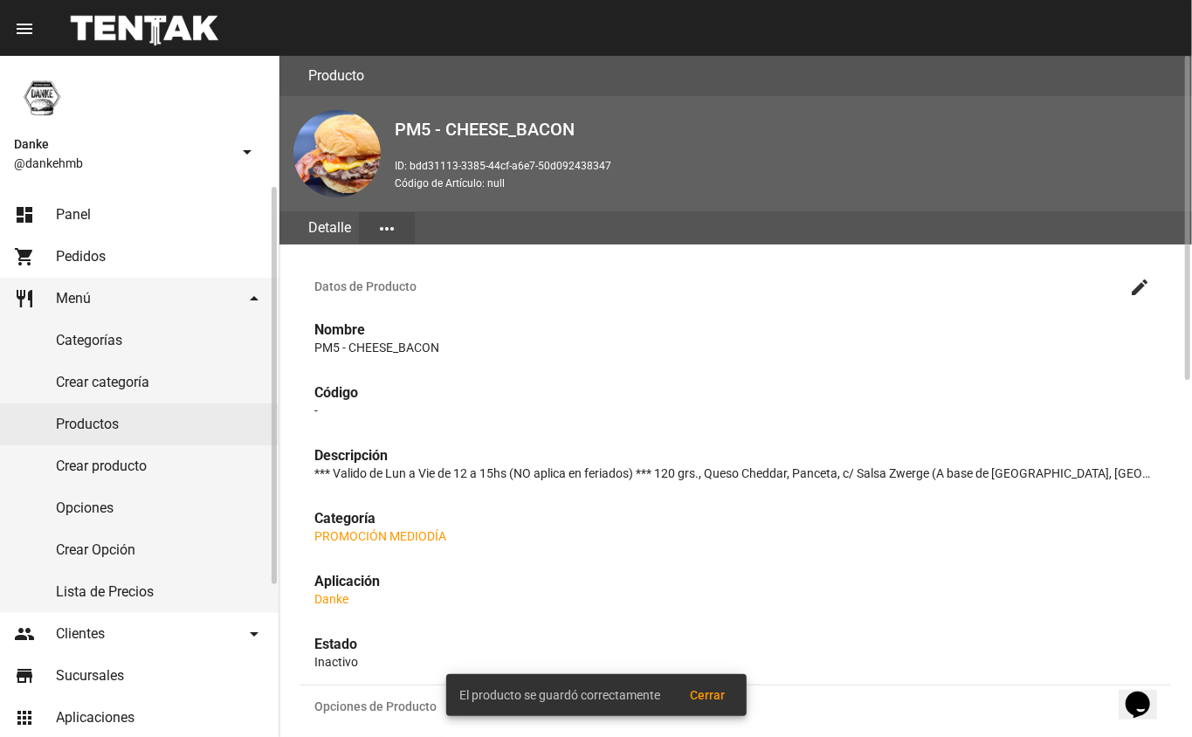
click at [80, 217] on span "Panel" at bounding box center [73, 214] width 35 height 17
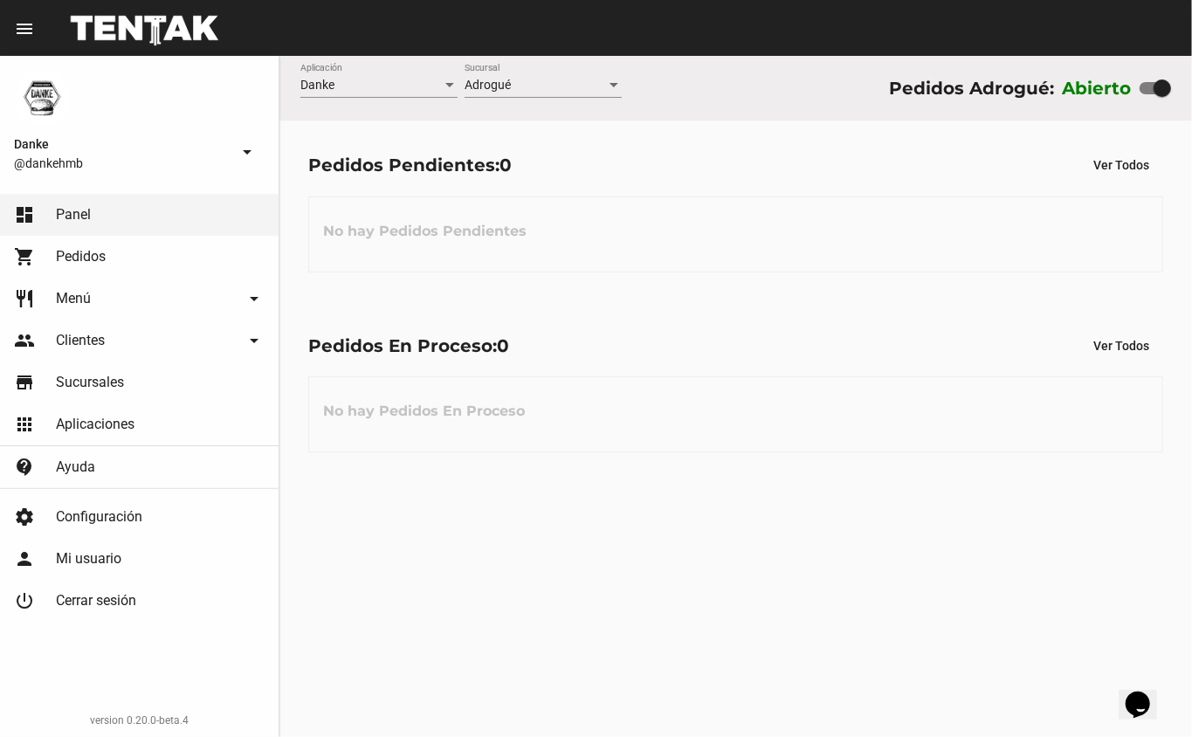
click at [812, 340] on div "Pedidos En Proceso: 0 Ver Todos" at bounding box center [735, 345] width 855 height 31
